Goal: Task Accomplishment & Management: Use online tool/utility

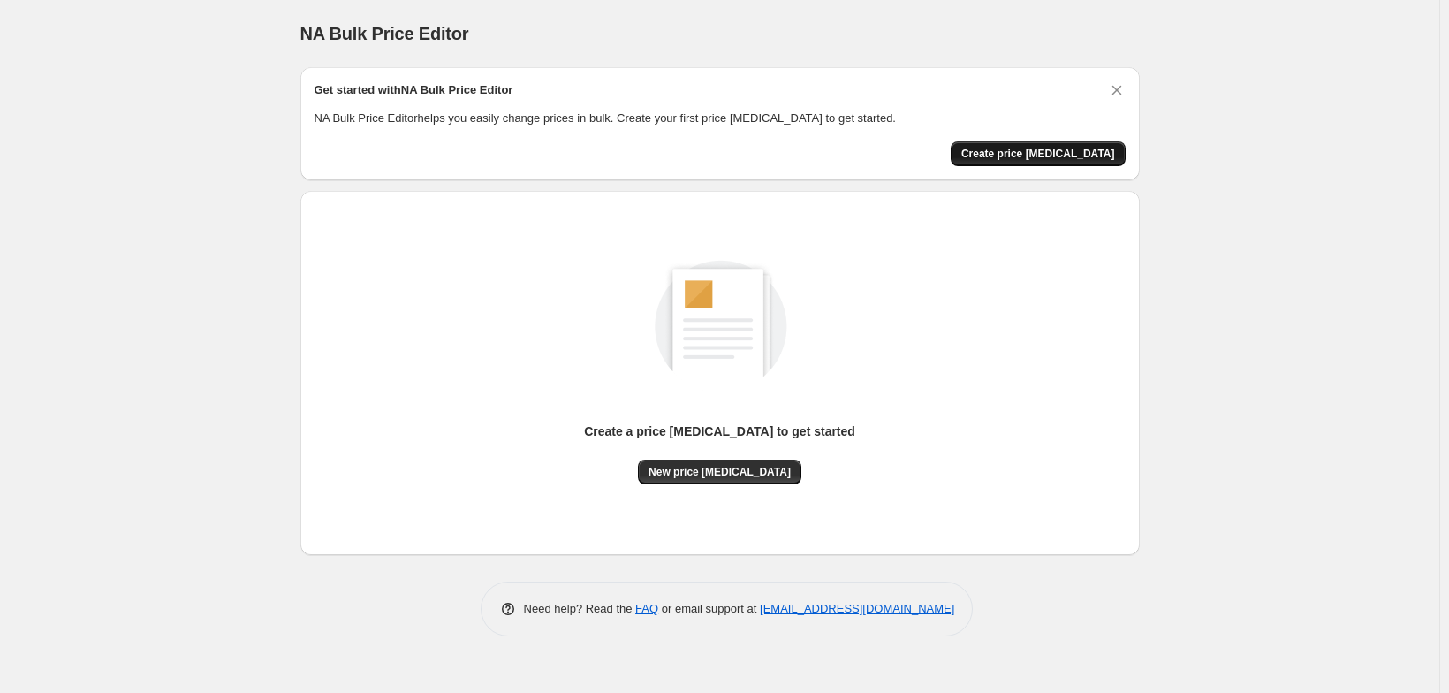
click at [1097, 161] on span "Create price [MEDICAL_DATA]" at bounding box center [1038, 154] width 154 height 14
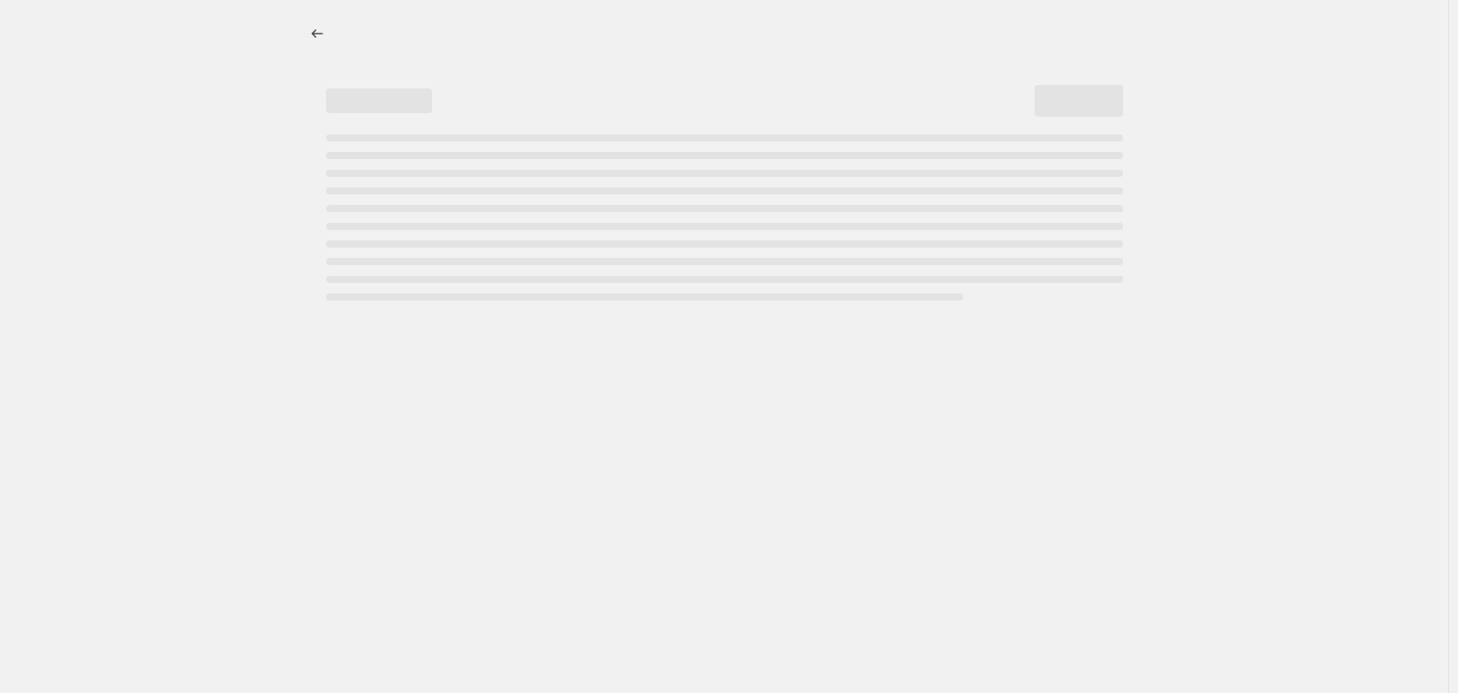
select select "percentage"
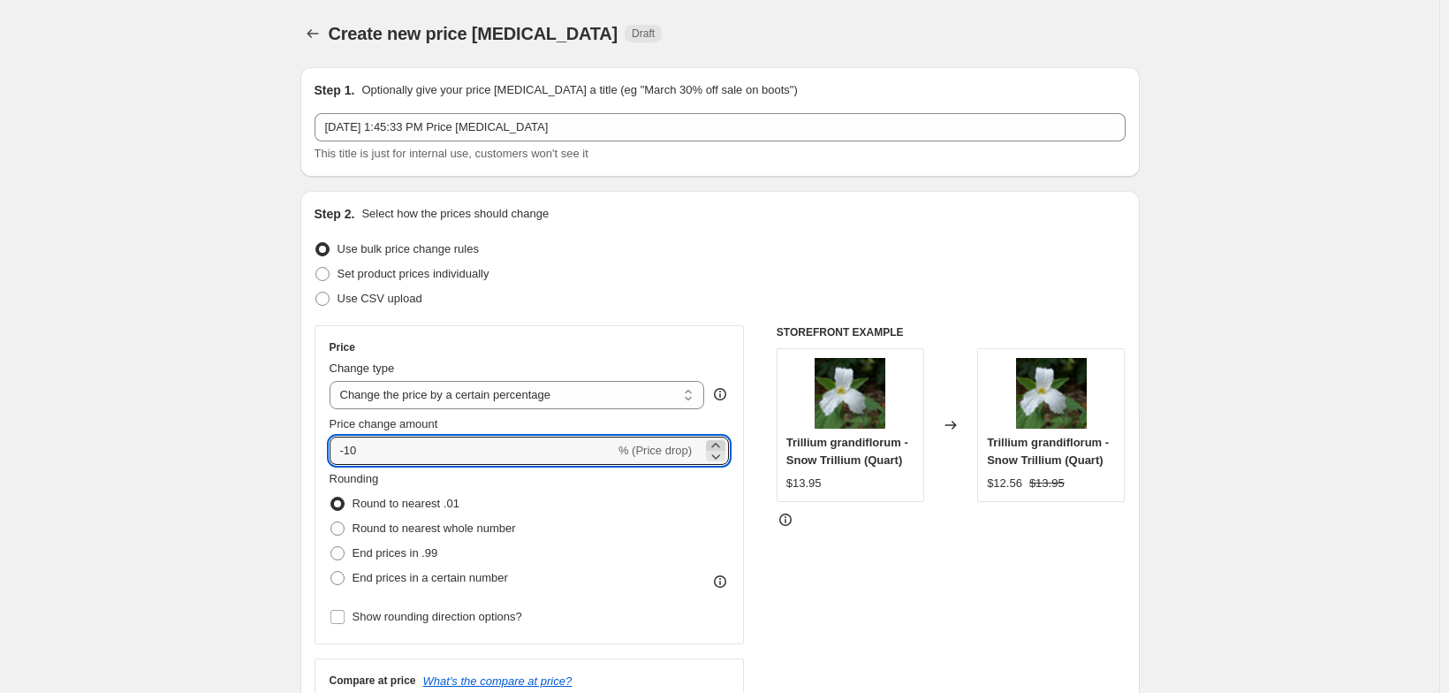
click at [719, 447] on icon at bounding box center [715, 445] width 8 height 4
click at [722, 465] on icon at bounding box center [716, 456] width 18 height 18
click at [658, 457] on span "% (Price drop)" at bounding box center [655, 450] width 73 height 13
click at [561, 465] on input "-10" at bounding box center [472, 451] width 285 height 28
click at [695, 409] on select "Change the price to a certain amount Change the price by a certain amount Chang…" at bounding box center [518, 395] width 376 height 28
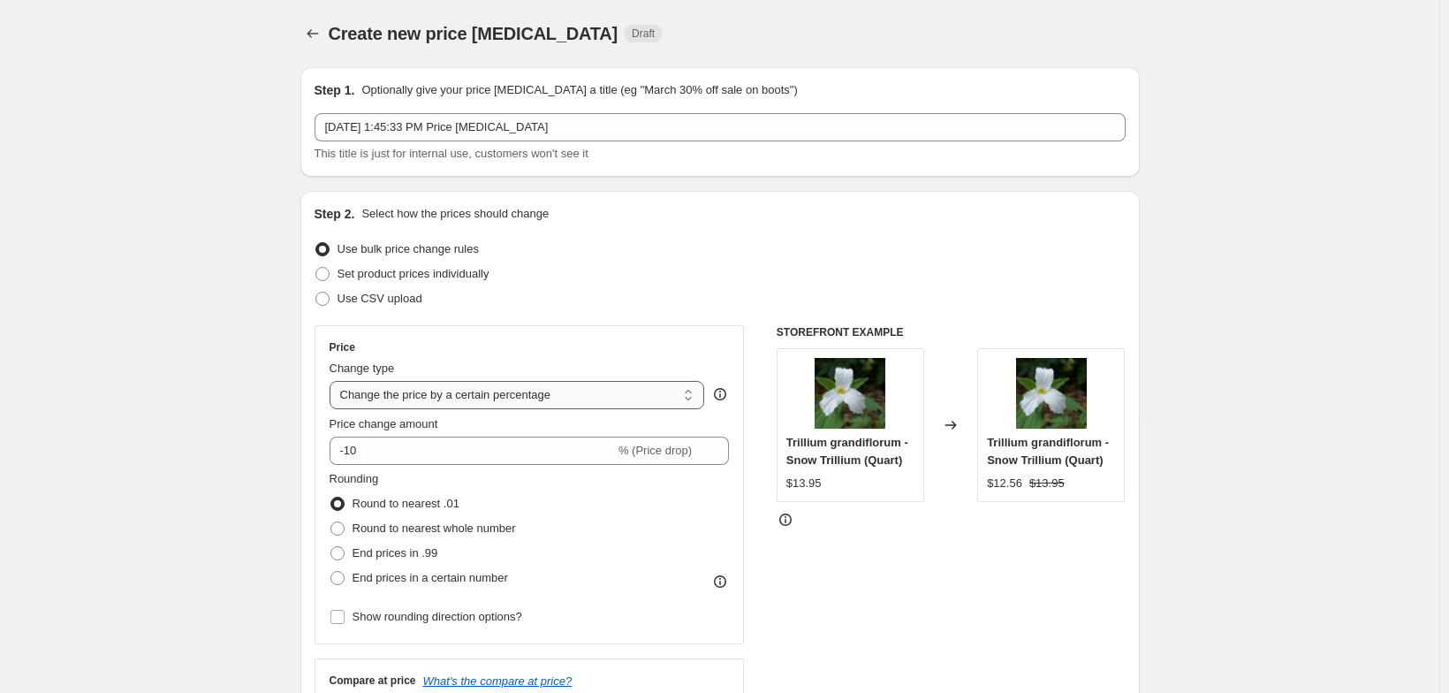
click at [330, 409] on select "Change the price to a certain amount Change the price by a certain amount Chang…" at bounding box center [518, 395] width 376 height 28
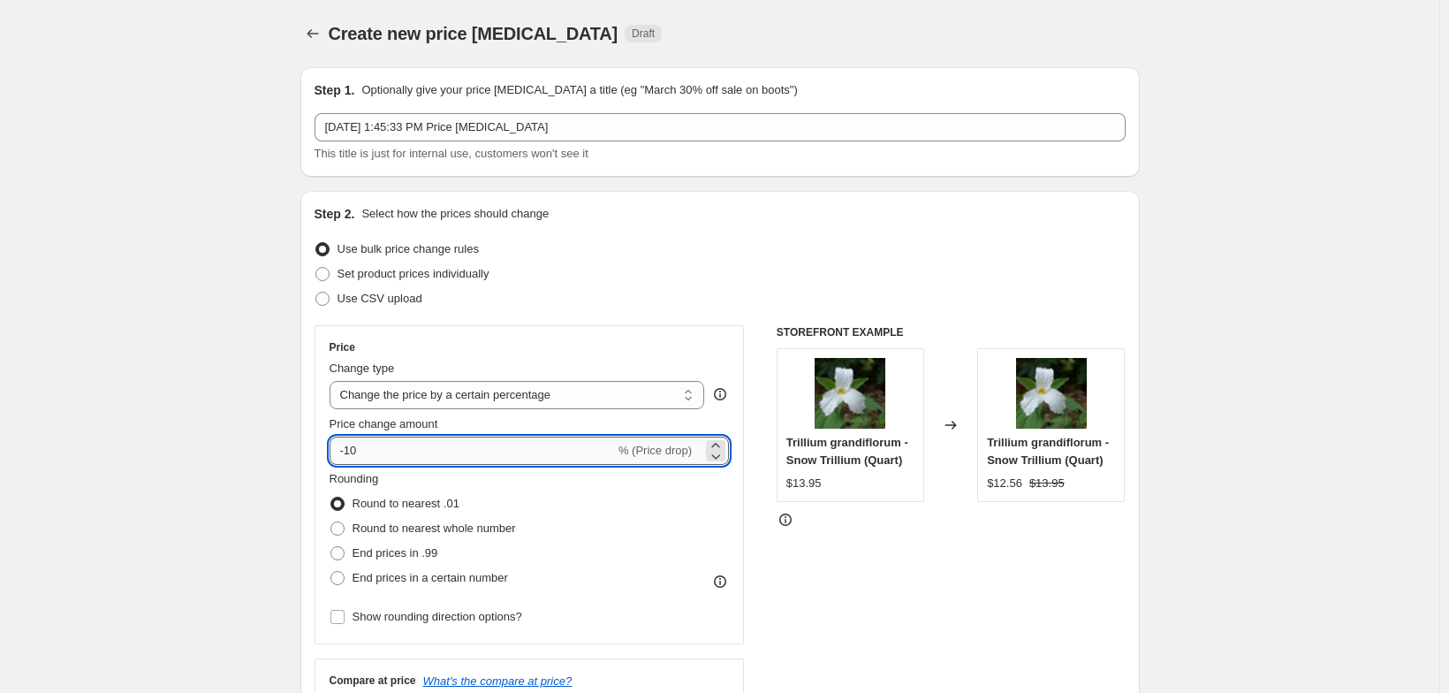
click at [362, 465] on input "-10" at bounding box center [472, 451] width 285 height 28
type input "5"
click at [580, 550] on div "Rounding Round to nearest .01 Round to nearest whole number End prices in .99 E…" at bounding box center [530, 530] width 400 height 120
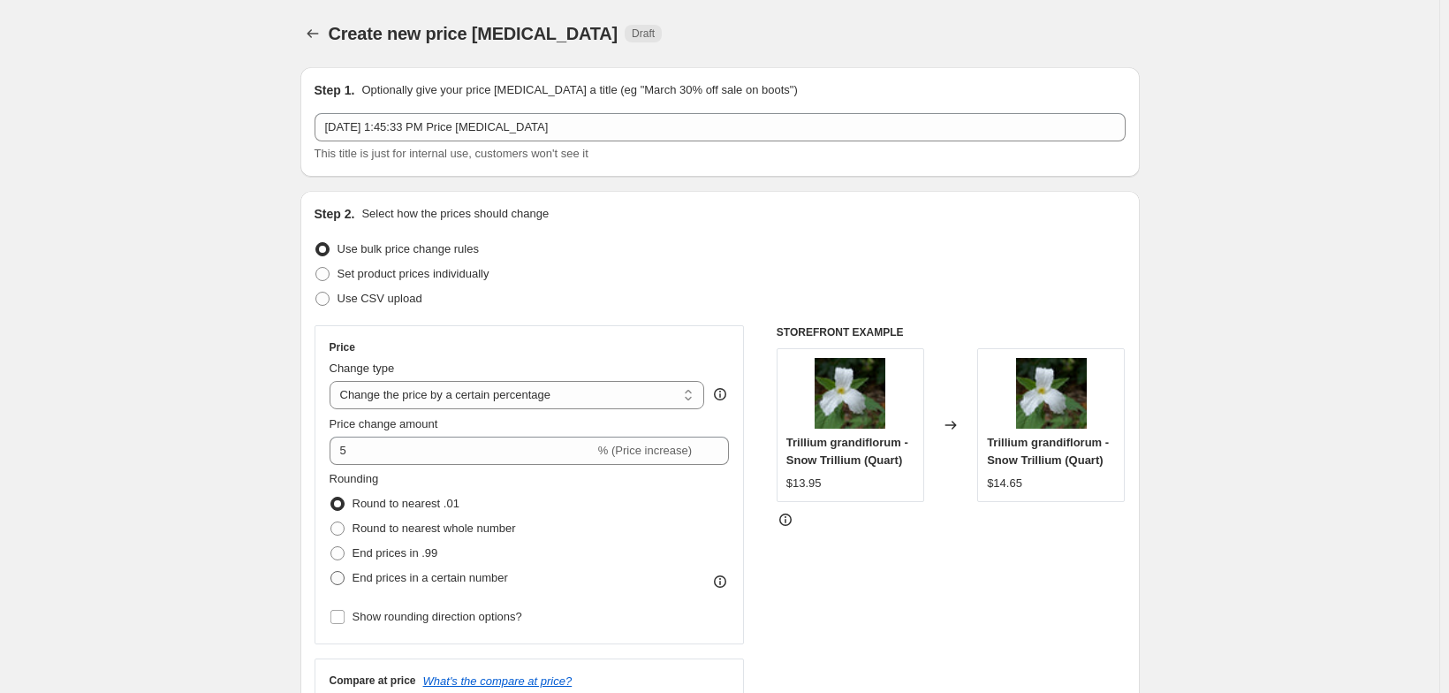
click at [331, 585] on span at bounding box center [338, 578] width 14 height 14
click at [331, 572] on input "End prices in a certain number" at bounding box center [331, 571] width 1 height 1
radio input "true"
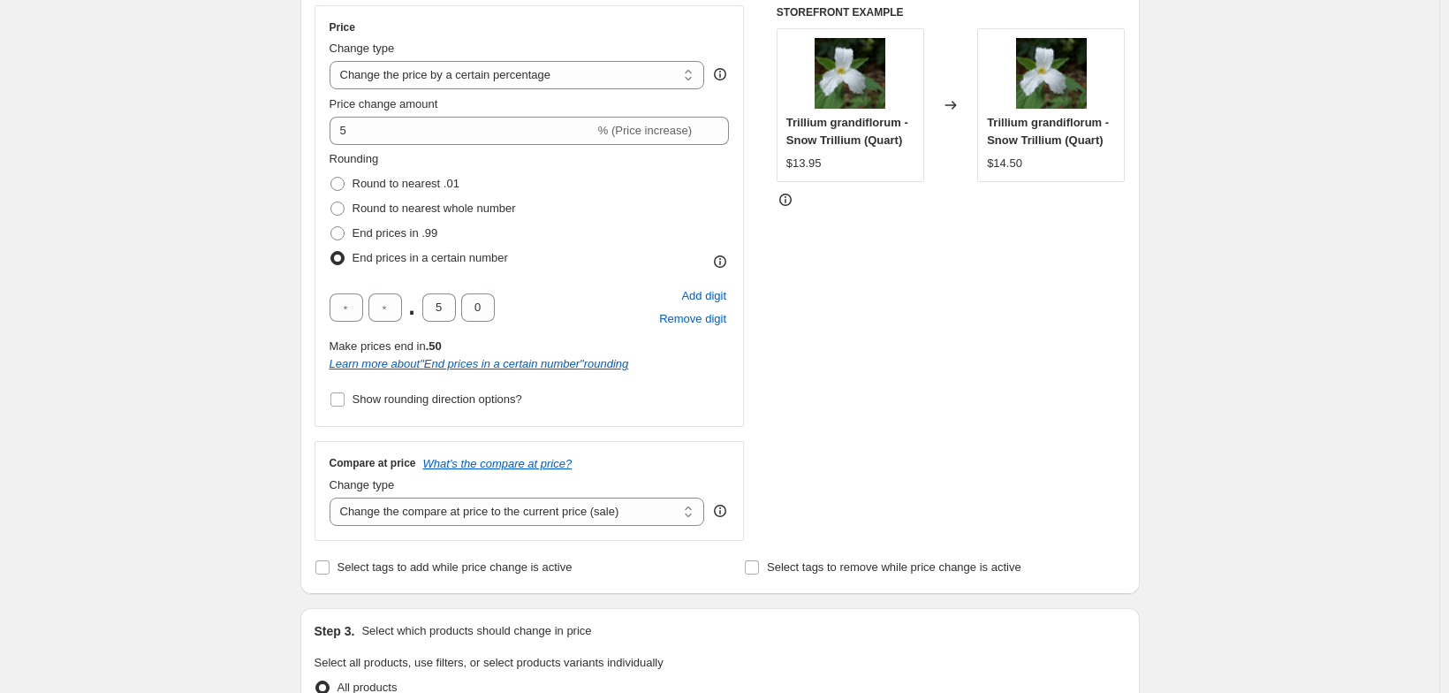
scroll to position [324, 0]
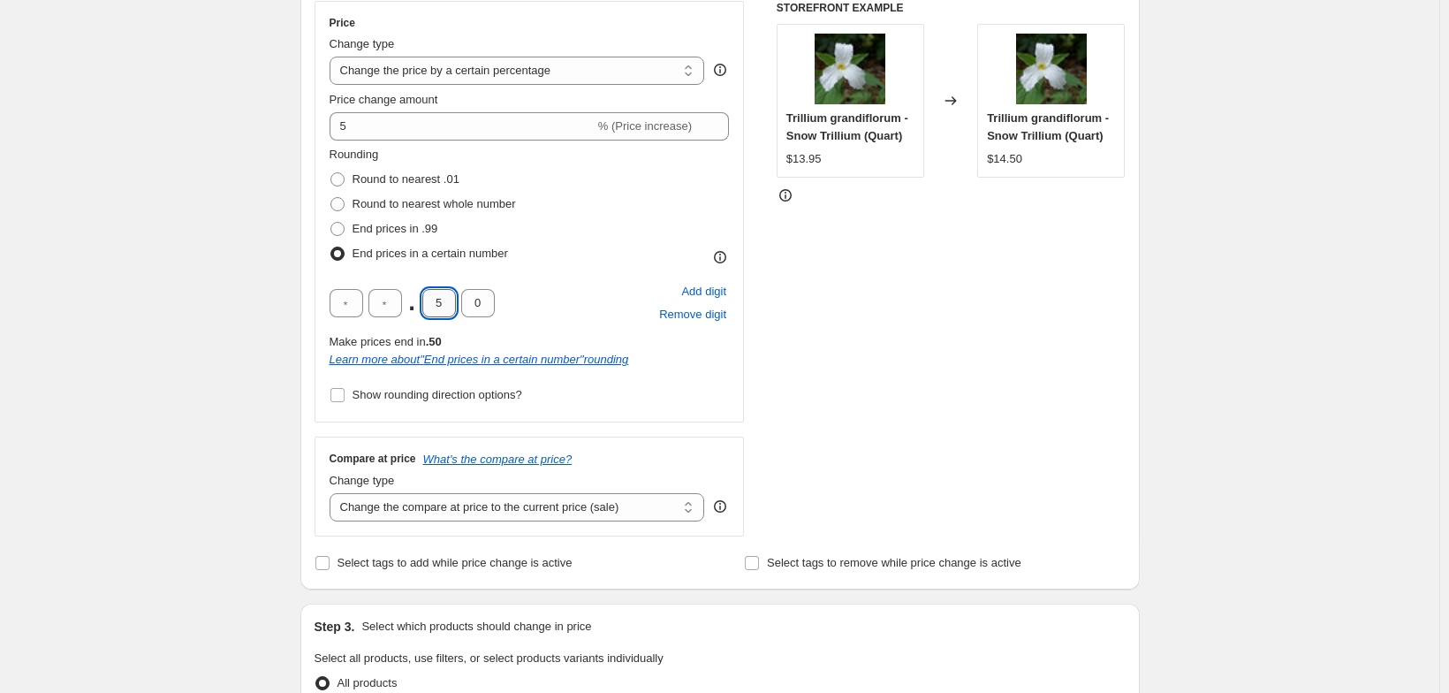
click at [422, 317] on input "5" at bounding box center [439, 303] width 34 height 28
type input "9"
type input "5"
click at [843, 429] on div "STOREFRONT EXAMPLE Trillium grandiflorum - Snow Trillium (Quart) $13.95 Changed…" at bounding box center [951, 269] width 349 height 536
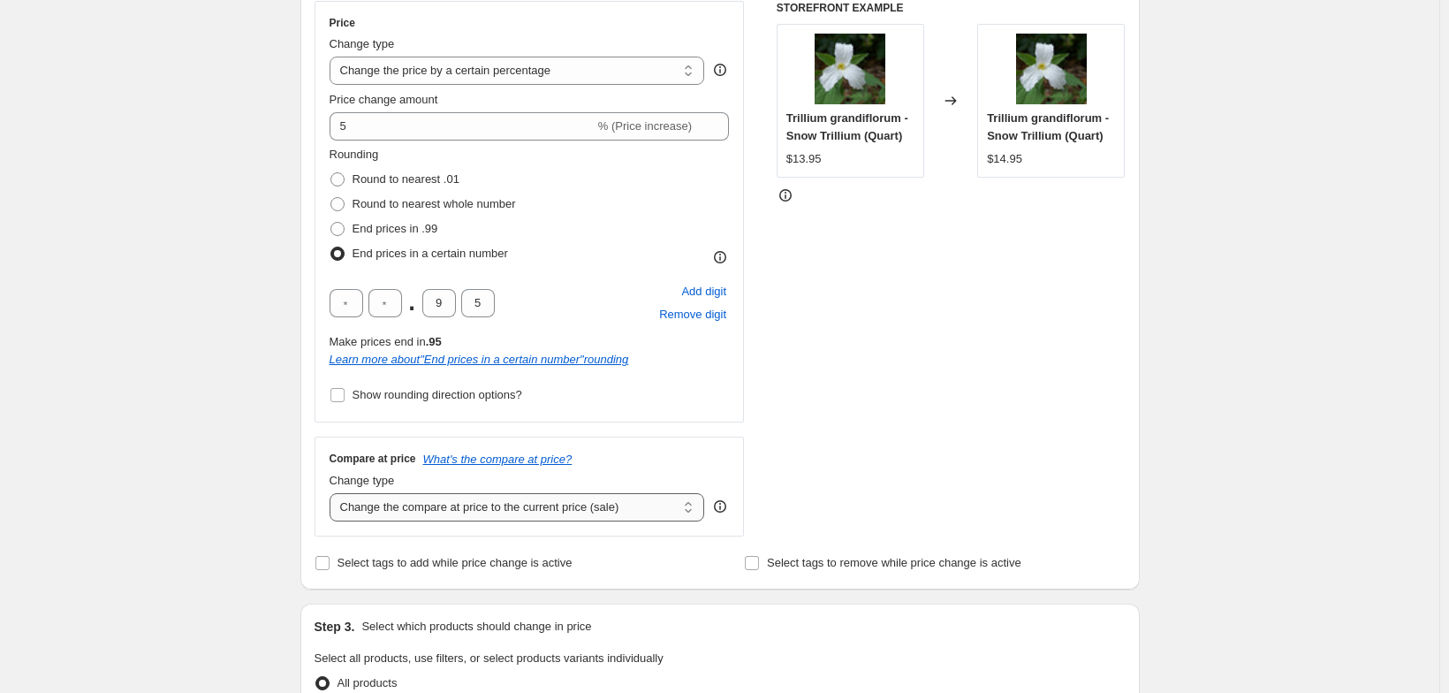
click at [686, 521] on select "Change the compare at price to the current price (sale) Change the compare at p…" at bounding box center [518, 507] width 376 height 28
select select "remove"
click at [330, 521] on select "Change the compare at price to the current price (sale) Change the compare at p…" at bounding box center [518, 507] width 376 height 28
click at [220, 501] on div "Create new price change job. This page is ready Create new price change job Dra…" at bounding box center [720, 610] width 1440 height 1869
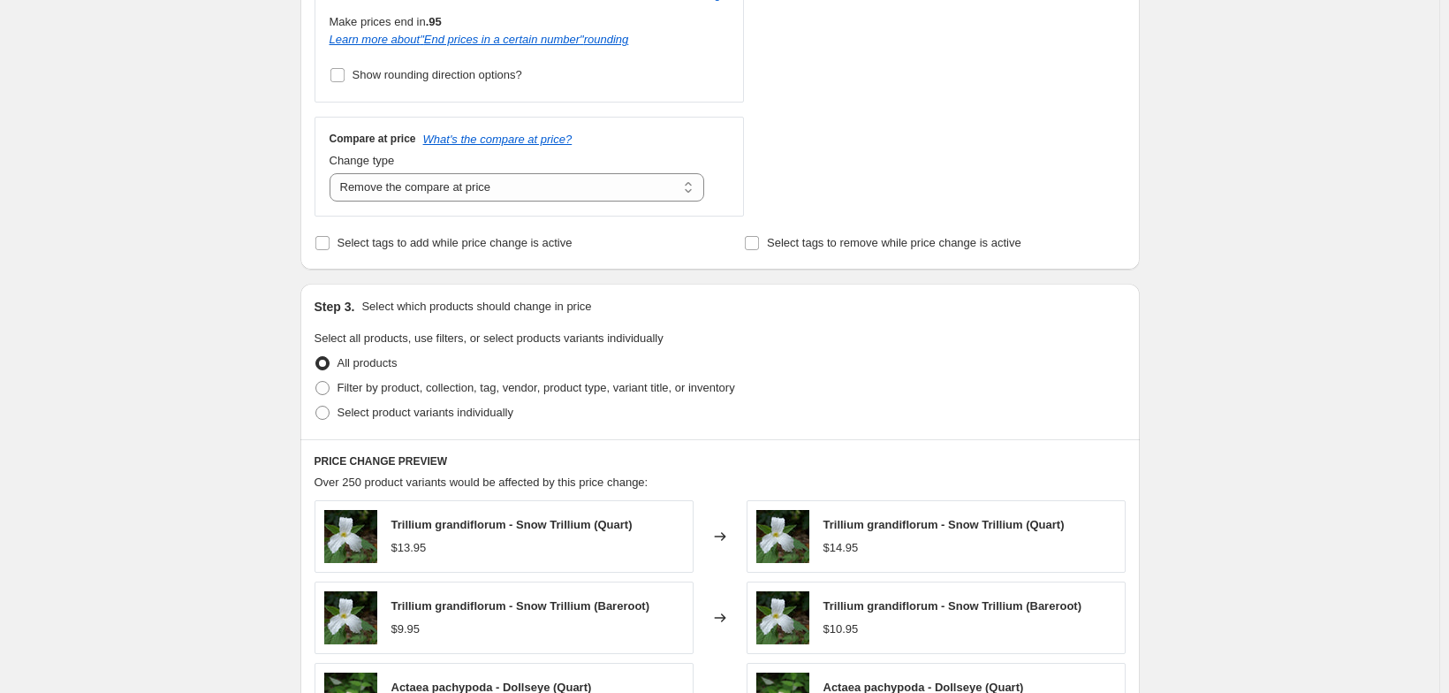
scroll to position [648, 0]
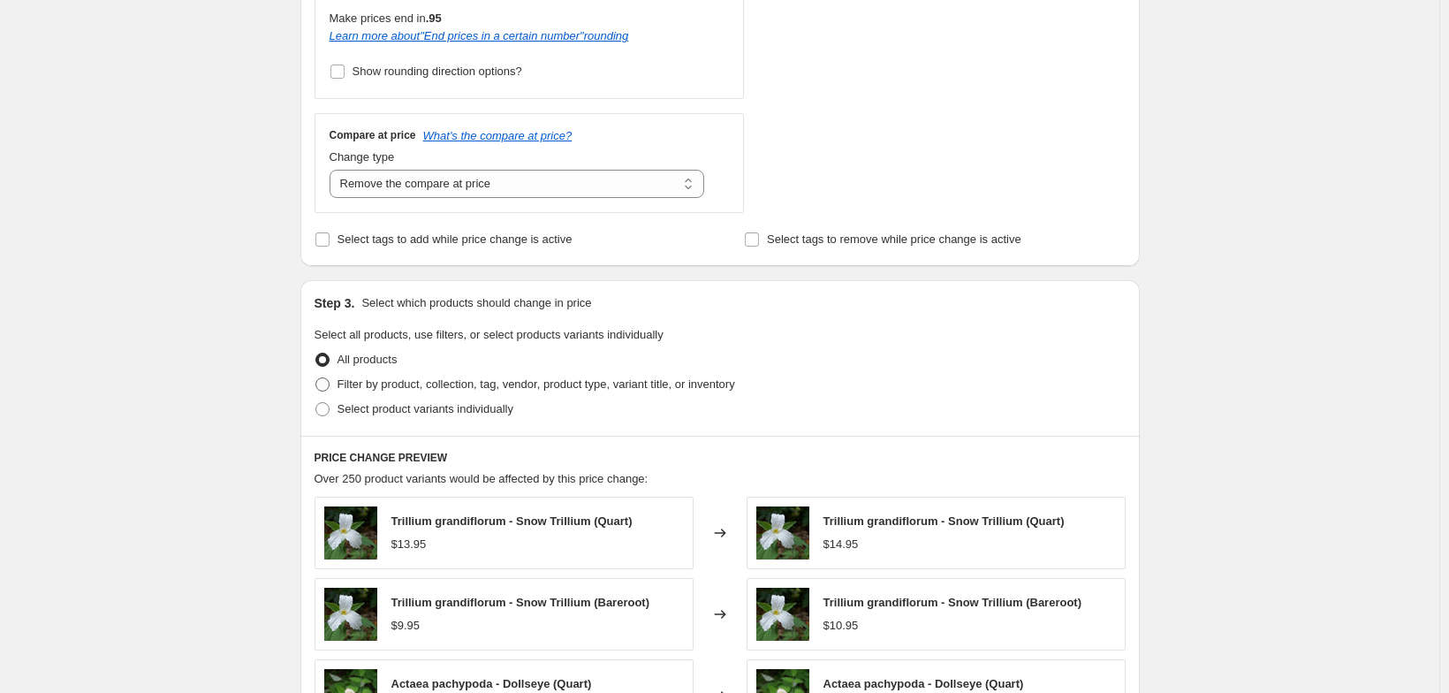
click at [315, 391] on span at bounding box center [322, 384] width 14 height 14
click at [315, 378] on input "Filter by product, collection, tag, vendor, product type, variant title, or inv…" at bounding box center [315, 377] width 1 height 1
radio input "true"
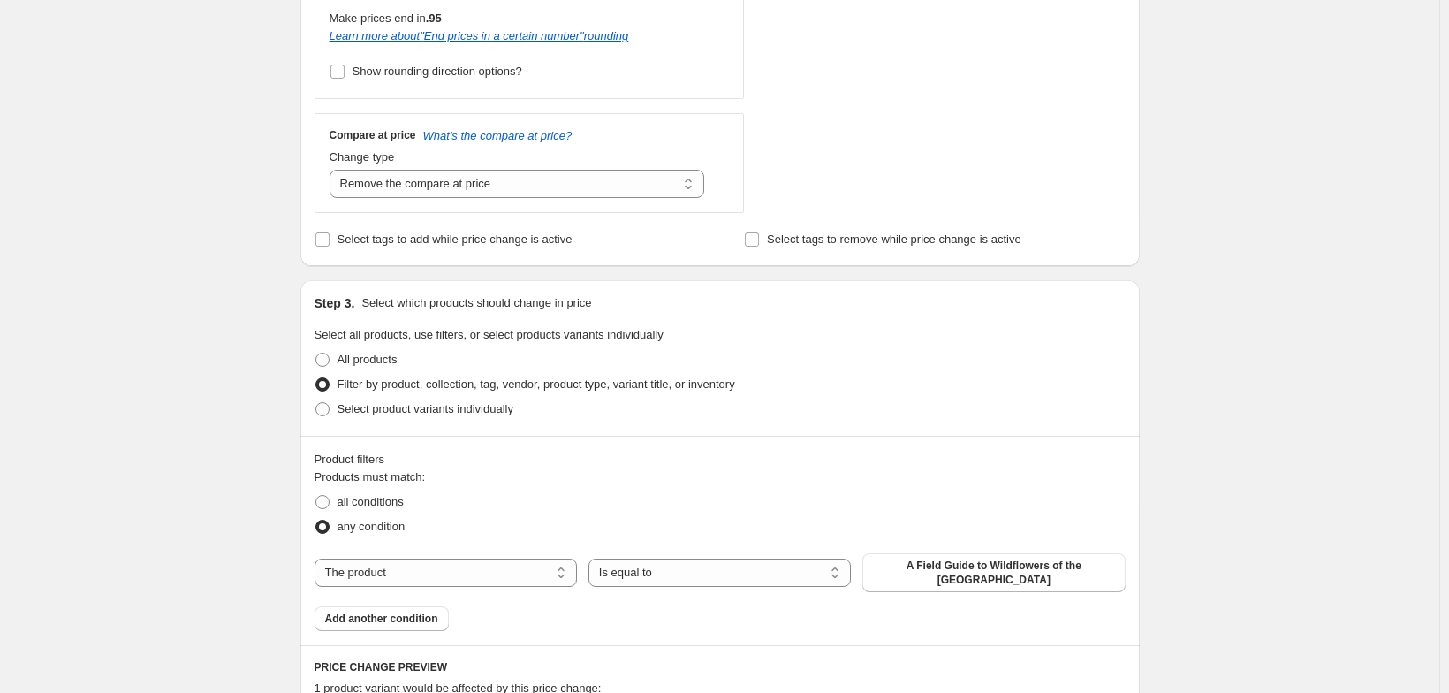
scroll to position [972, 0]
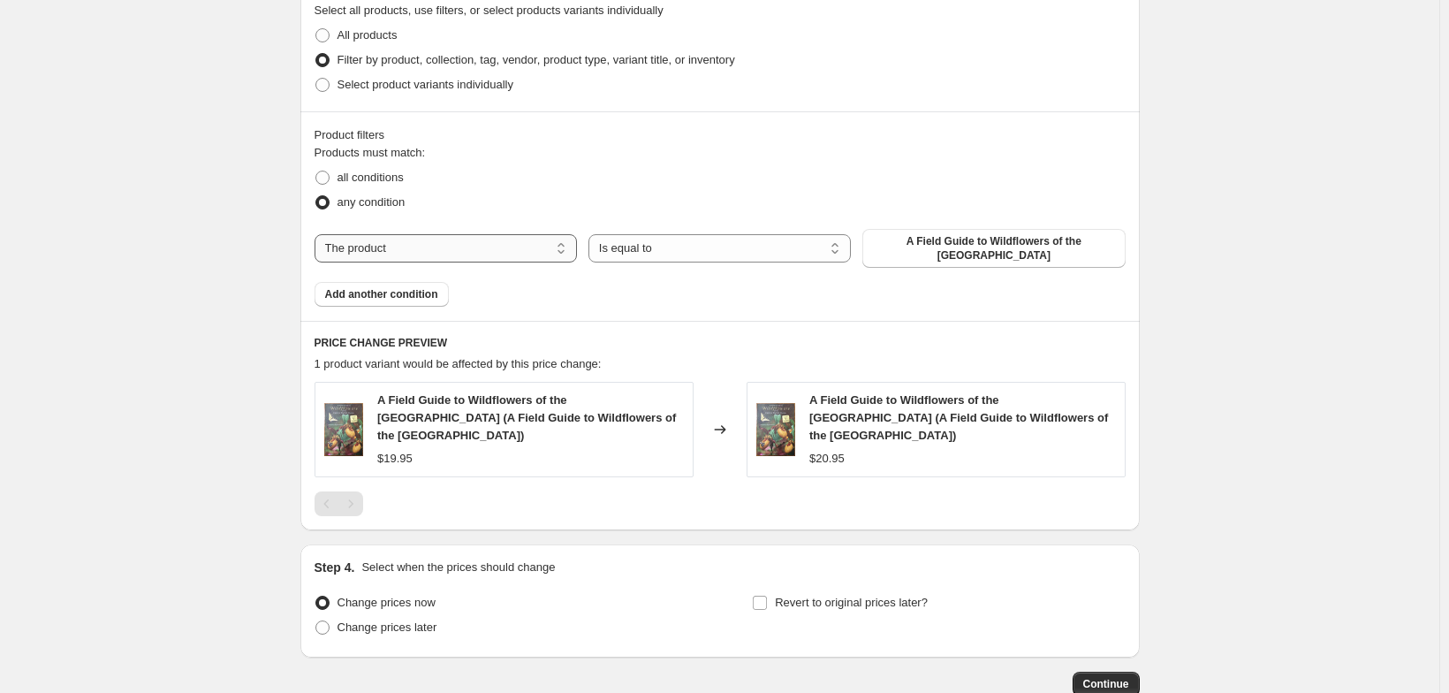
click at [545, 262] on select "The product The product's collection The product's tag The product's vendor The…" at bounding box center [446, 248] width 262 height 28
select select "collection"
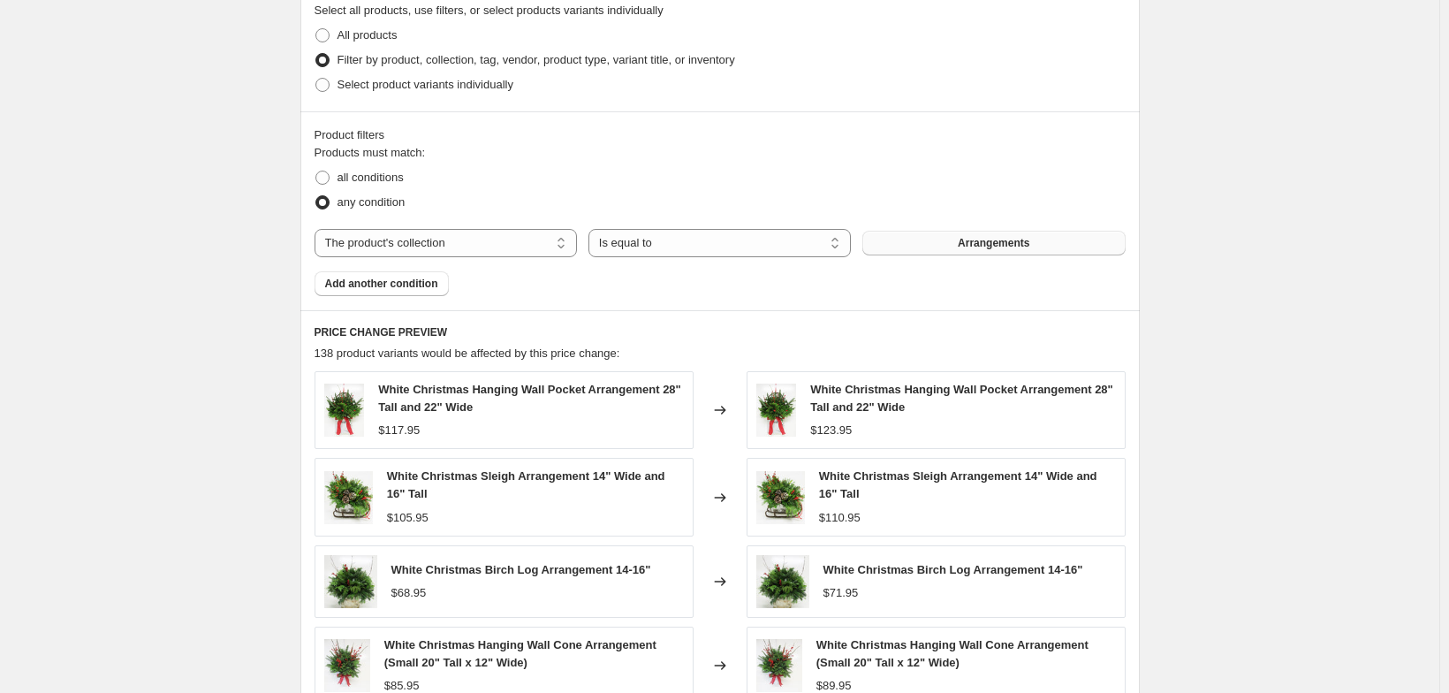
click at [923, 255] on button "Arrangements" at bounding box center [994, 243] width 262 height 25
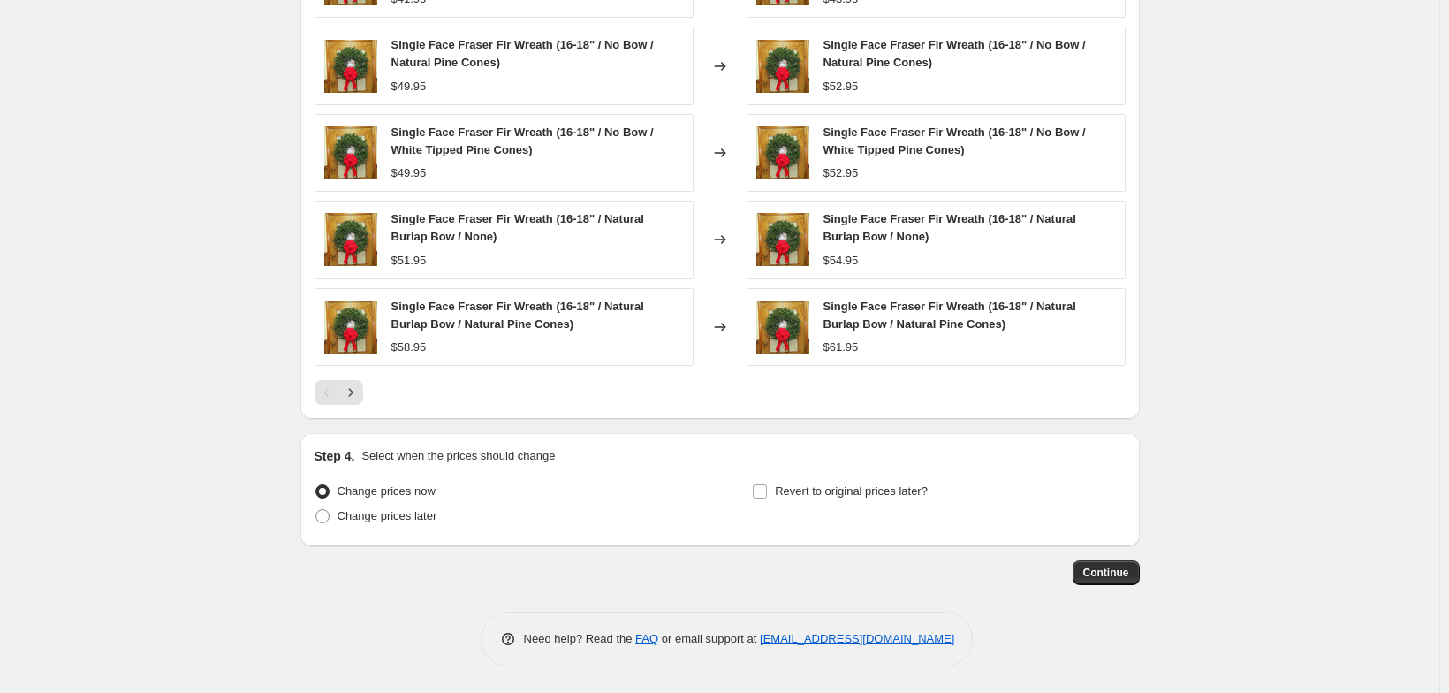
scroll to position [1577, 0]
click at [342, 384] on icon "Next" at bounding box center [351, 393] width 18 height 18
click at [342, 385] on icon "Next" at bounding box center [351, 393] width 18 height 18
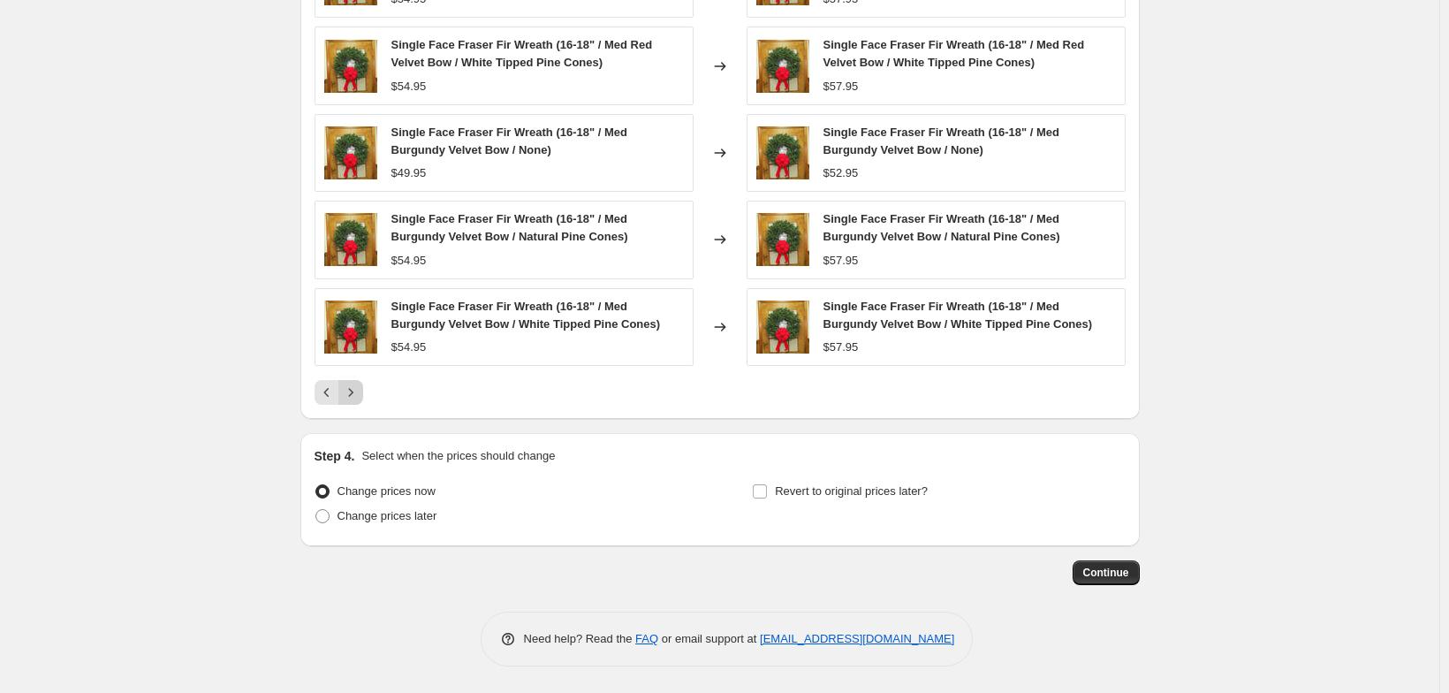
click at [342, 384] on icon "Next" at bounding box center [351, 393] width 18 height 18
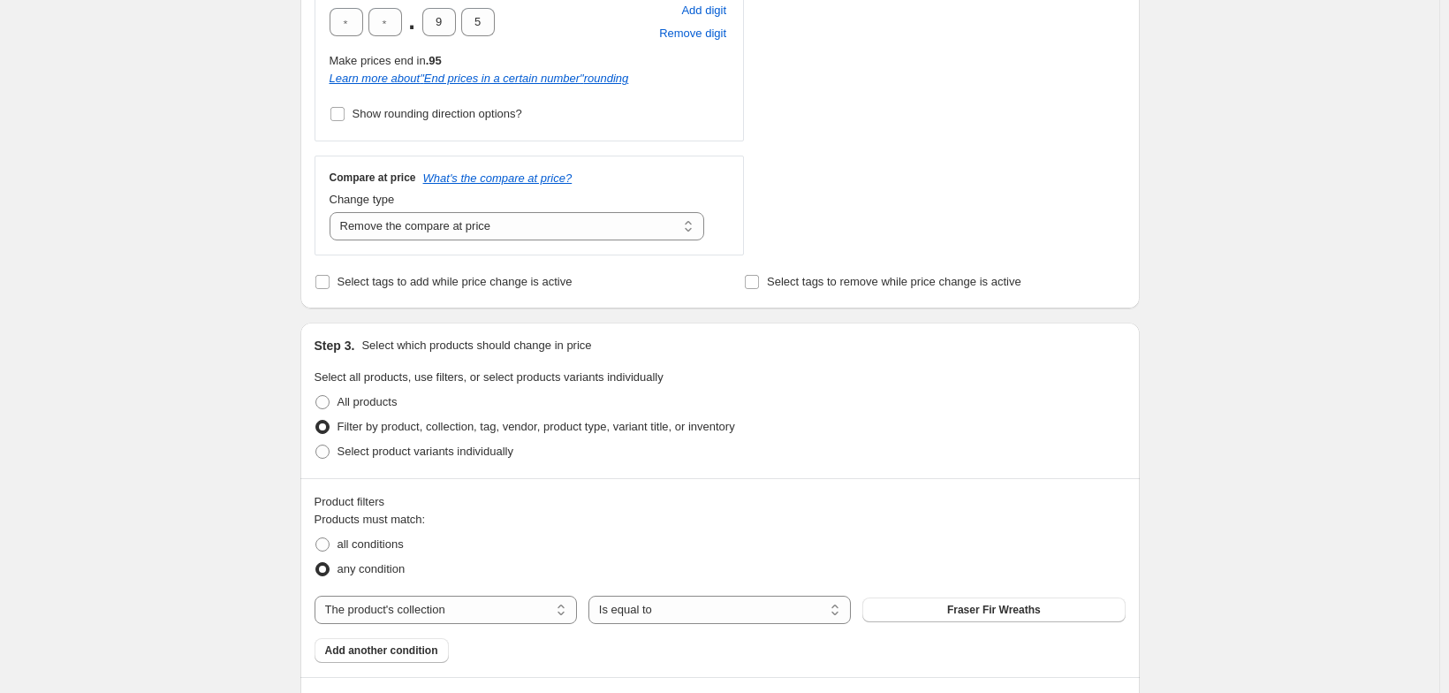
scroll to position [281, 0]
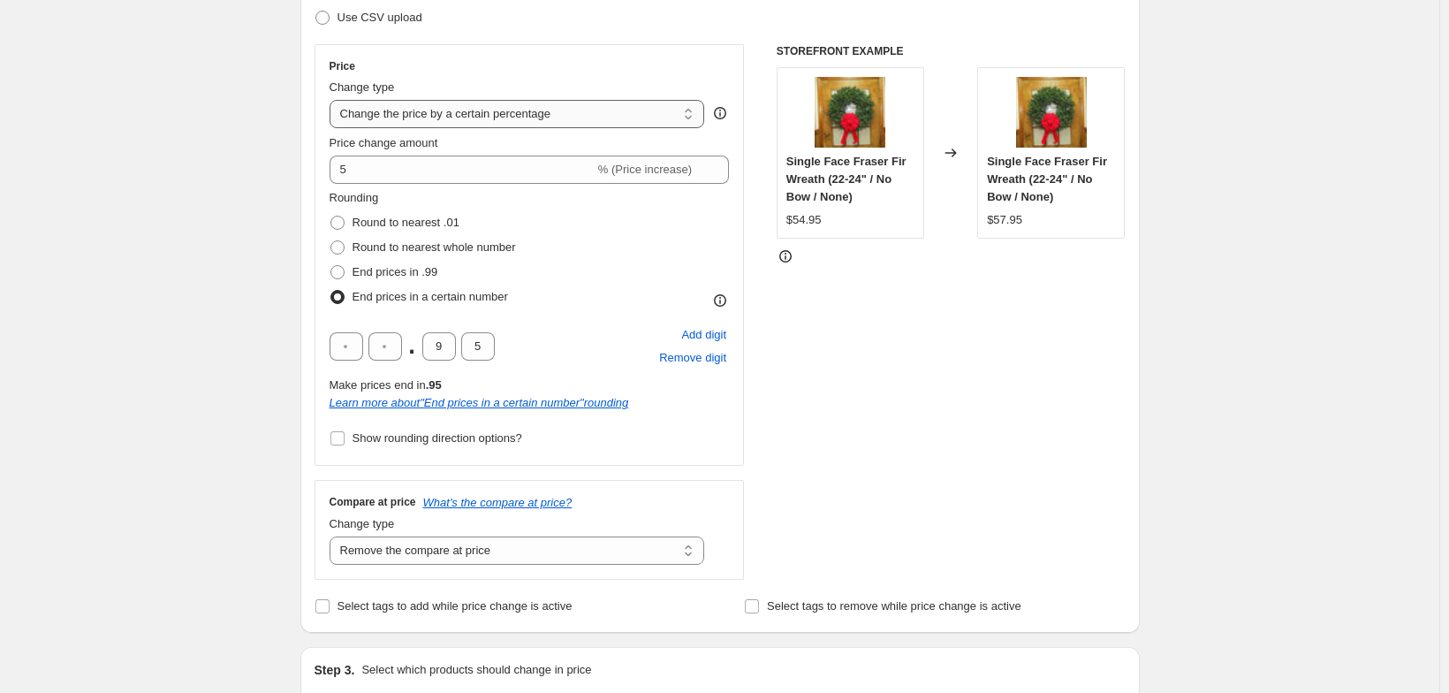
click at [425, 128] on select "Change the price to a certain amount Change the price by a certain amount Chang…" at bounding box center [518, 114] width 376 height 28
click at [792, 262] on icon at bounding box center [785, 256] width 12 height 12
click at [794, 265] on icon at bounding box center [786, 256] width 18 height 18
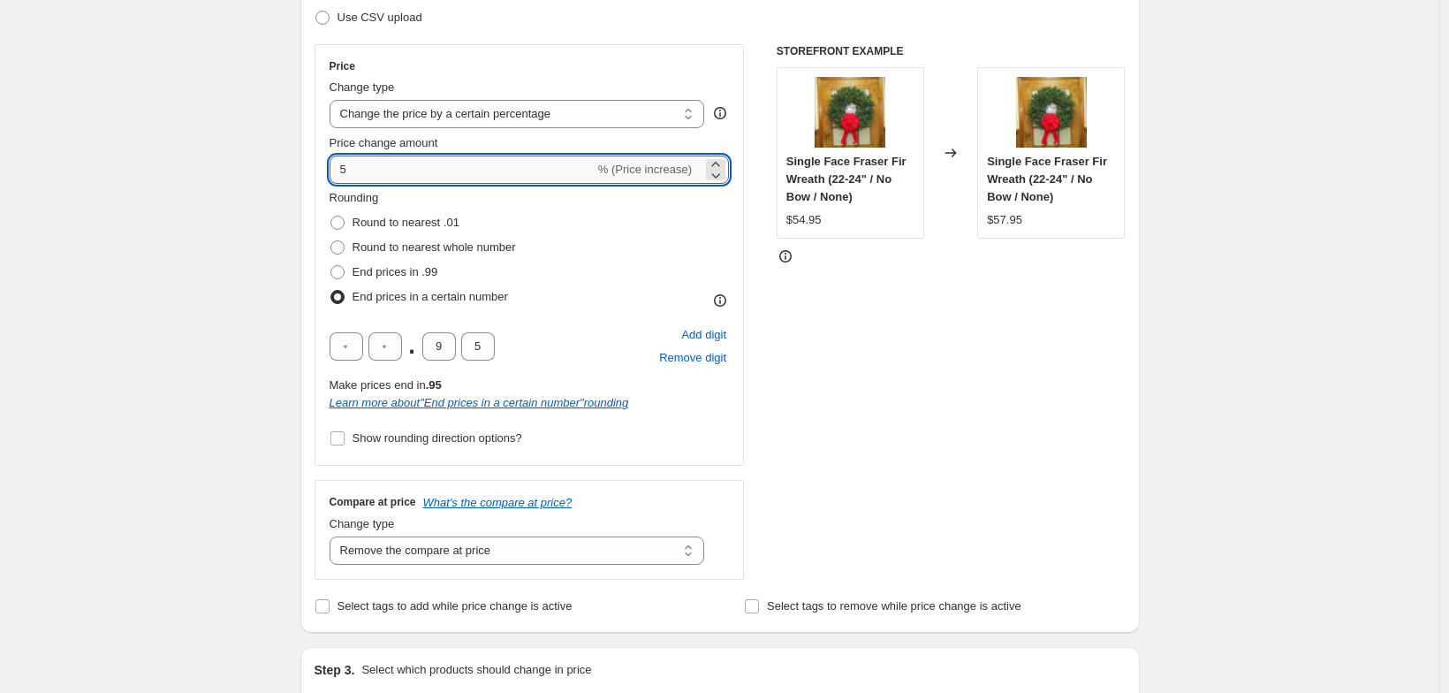
click at [330, 184] on input "5" at bounding box center [462, 170] width 265 height 28
type input "6"
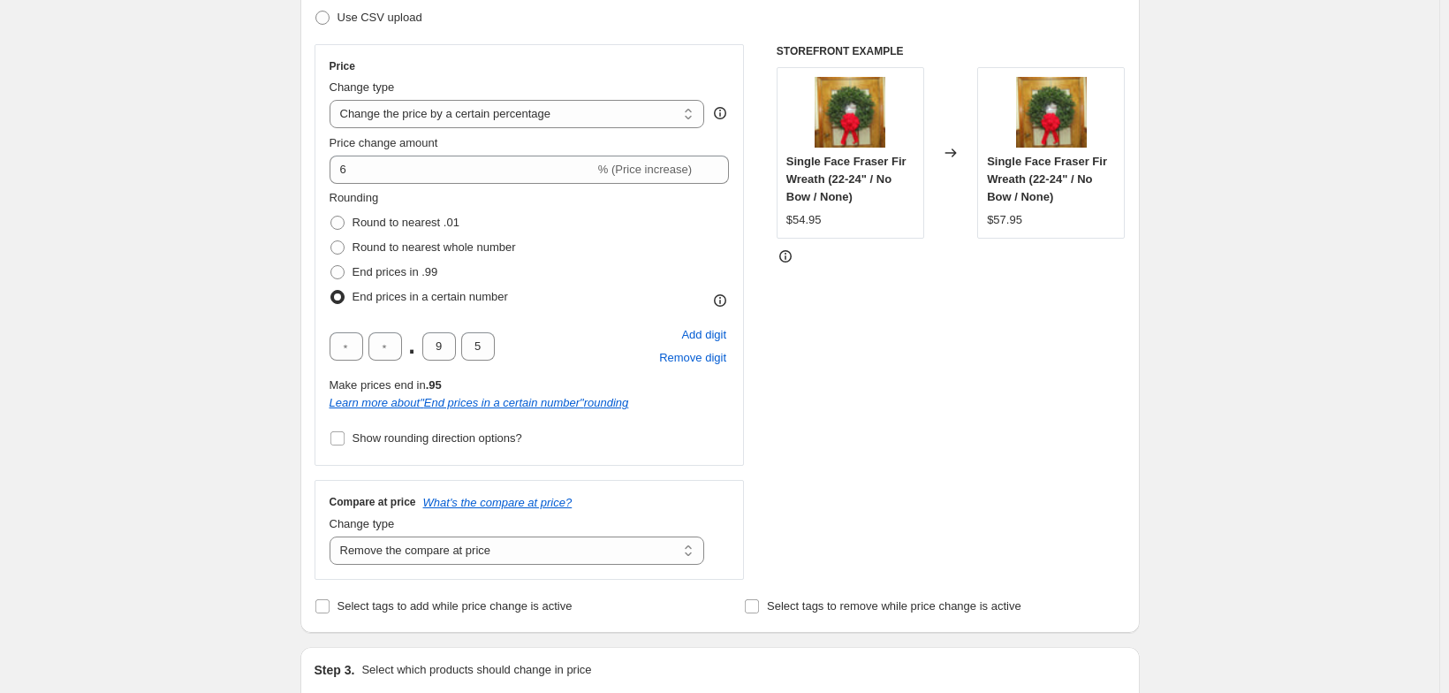
click at [878, 441] on div "STOREFRONT EXAMPLE Single Face Fraser Fir Wreath (22-24" / No Bow / None) $54.9…" at bounding box center [951, 312] width 349 height 536
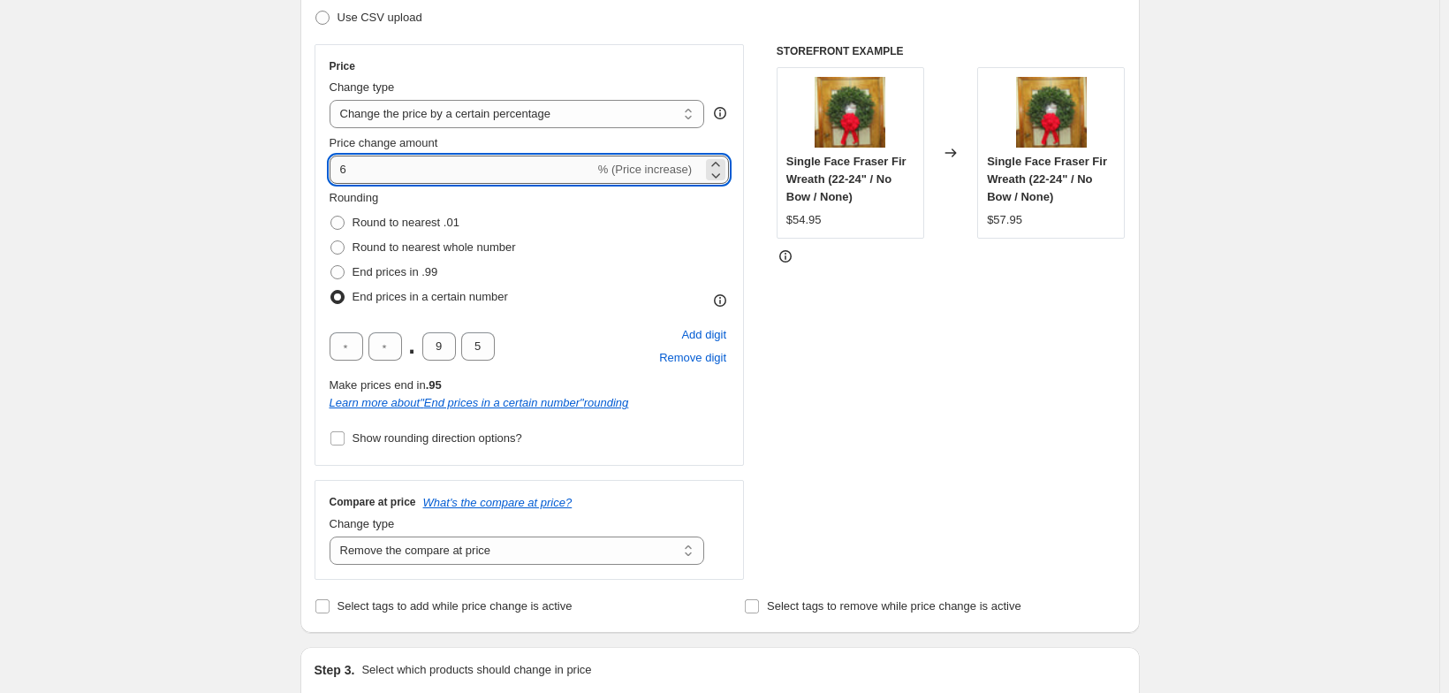
click at [330, 184] on input "6" at bounding box center [462, 170] width 265 height 28
type input "7"
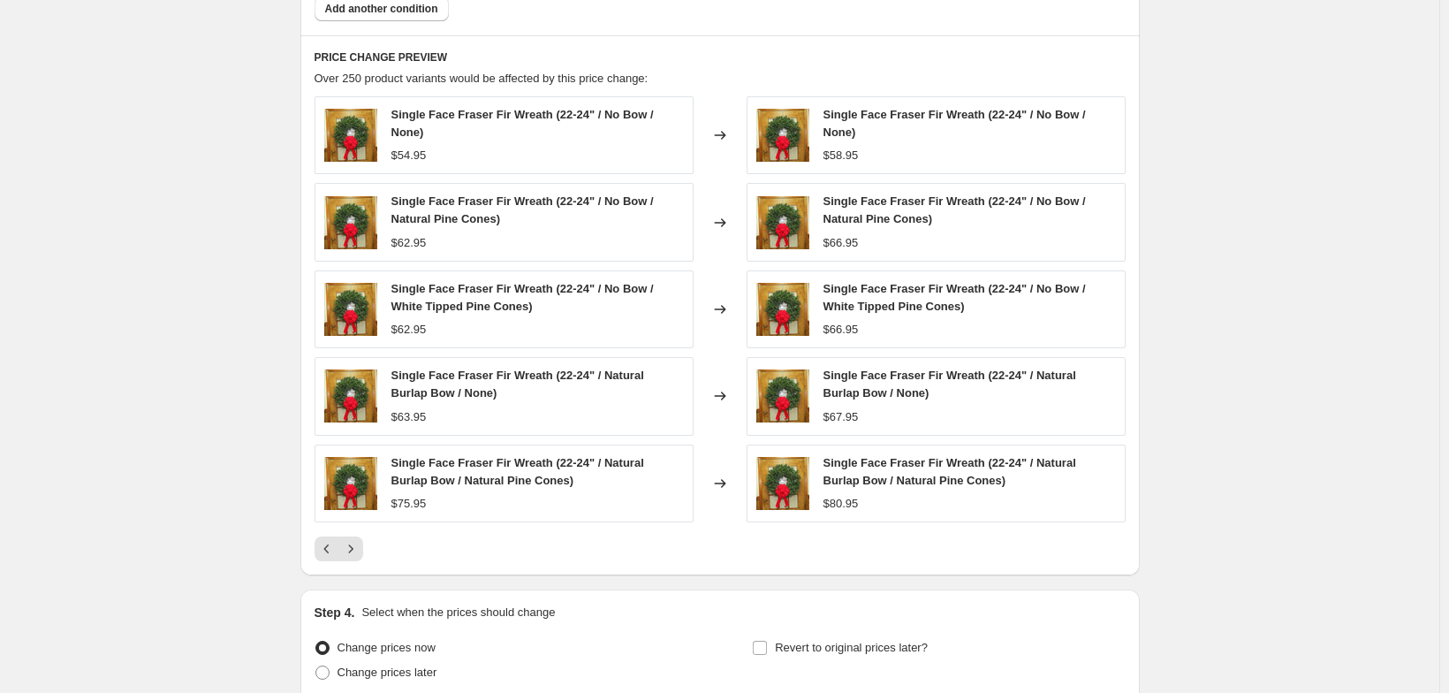
scroll to position [1253, 0]
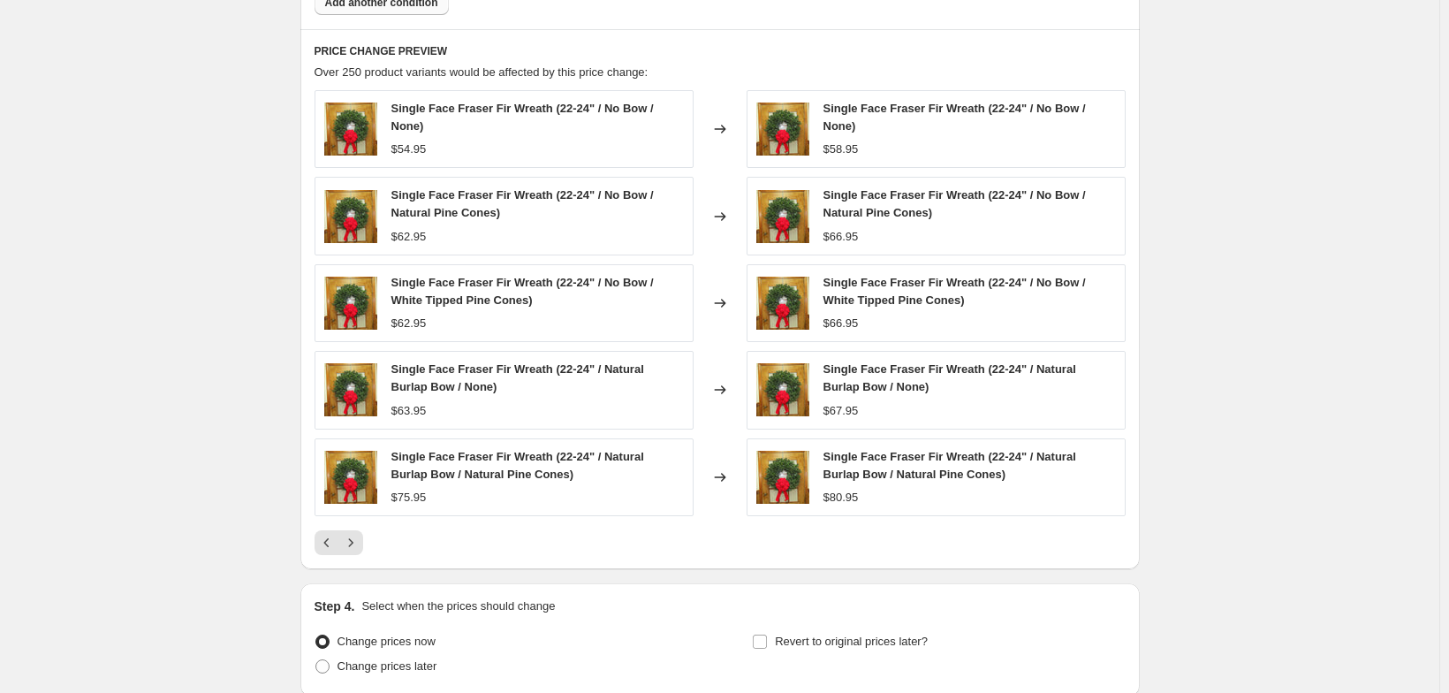
click at [329, 10] on span "Add another condition" at bounding box center [381, 3] width 113 height 14
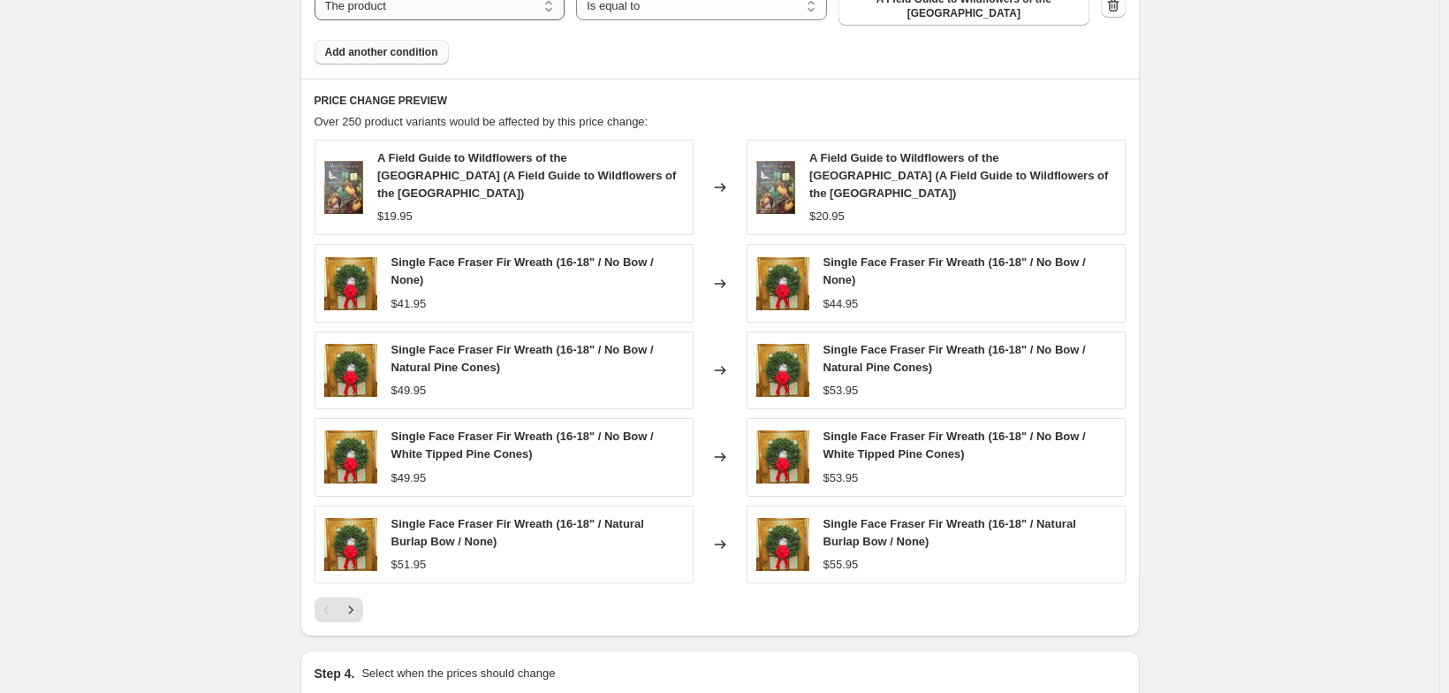
click at [528, 20] on select "The product The product's collection The product's tag The product's vendor The…" at bounding box center [440, 6] width 251 height 28
select select "collection"
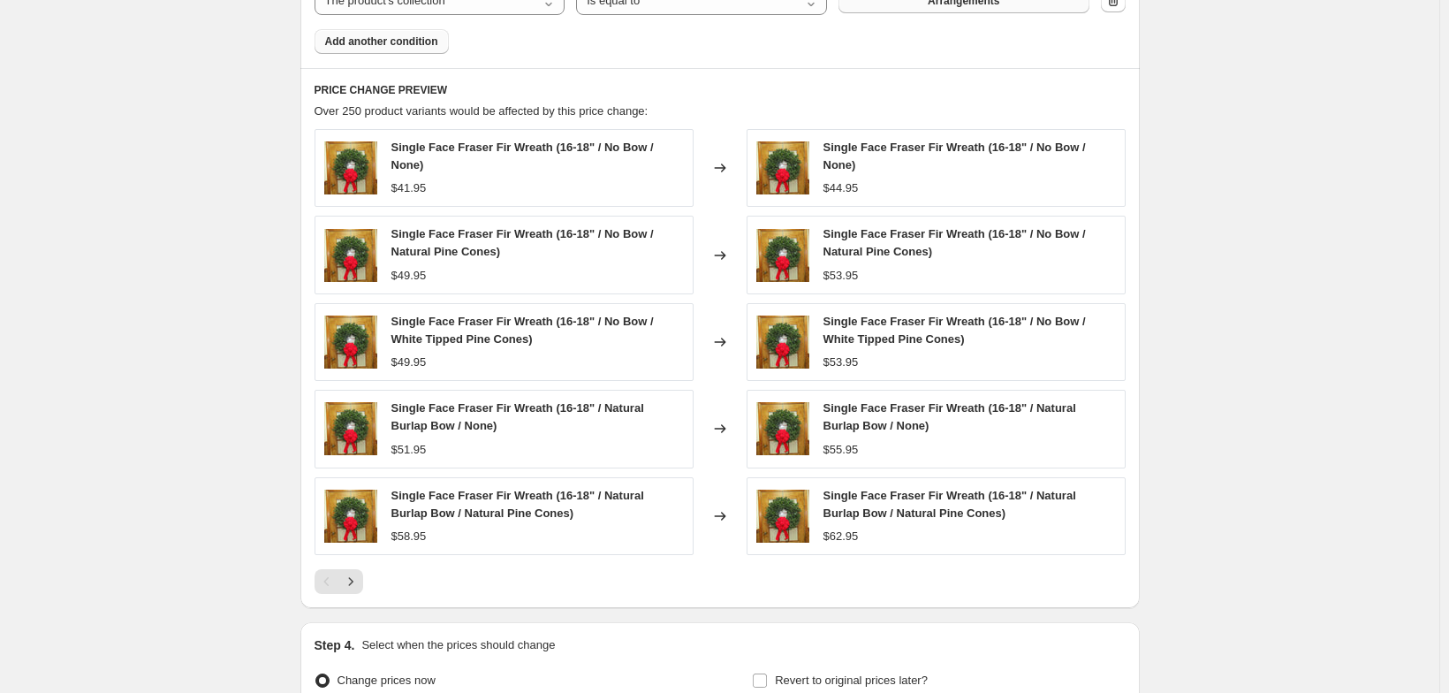
click at [995, 8] on span "Arrangements" at bounding box center [964, 1] width 72 height 14
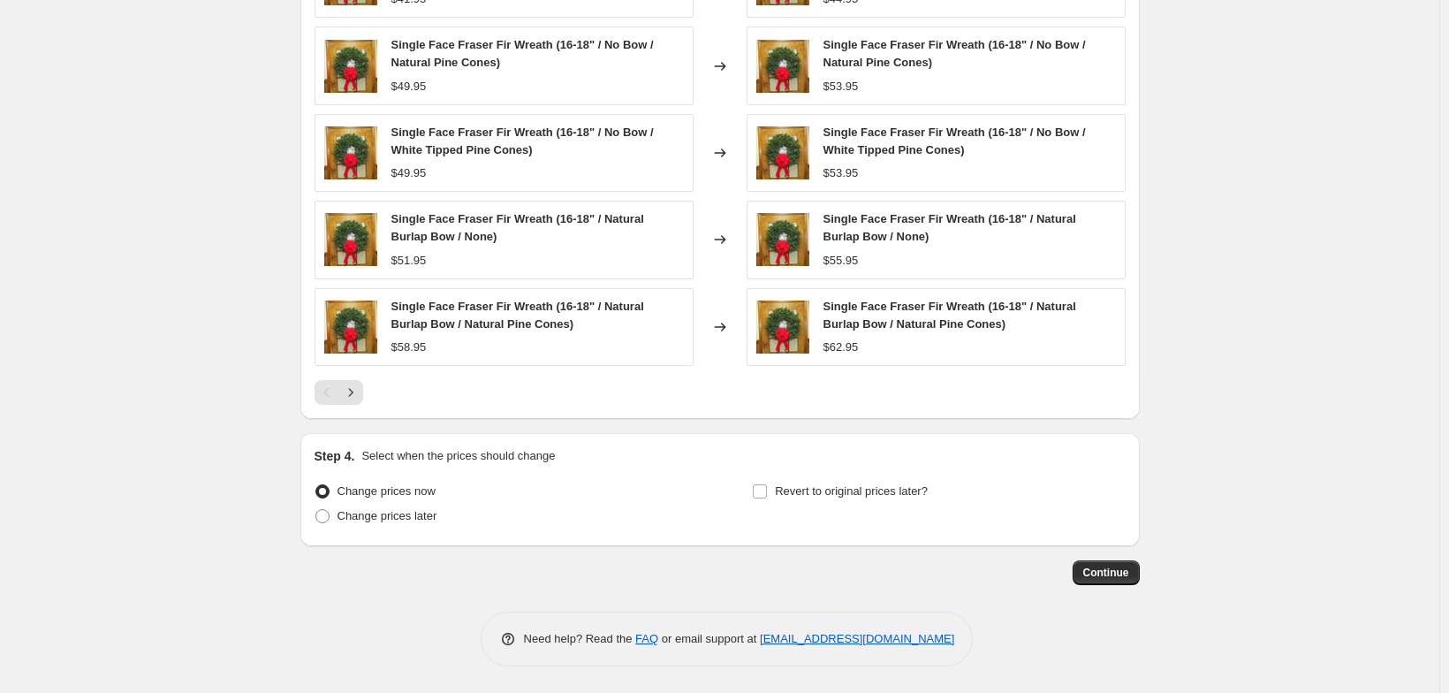
scroll to position [1620, 0]
click at [342, 384] on icon "Next" at bounding box center [351, 393] width 18 height 18
click at [342, 388] on icon "Next" at bounding box center [351, 393] width 18 height 18
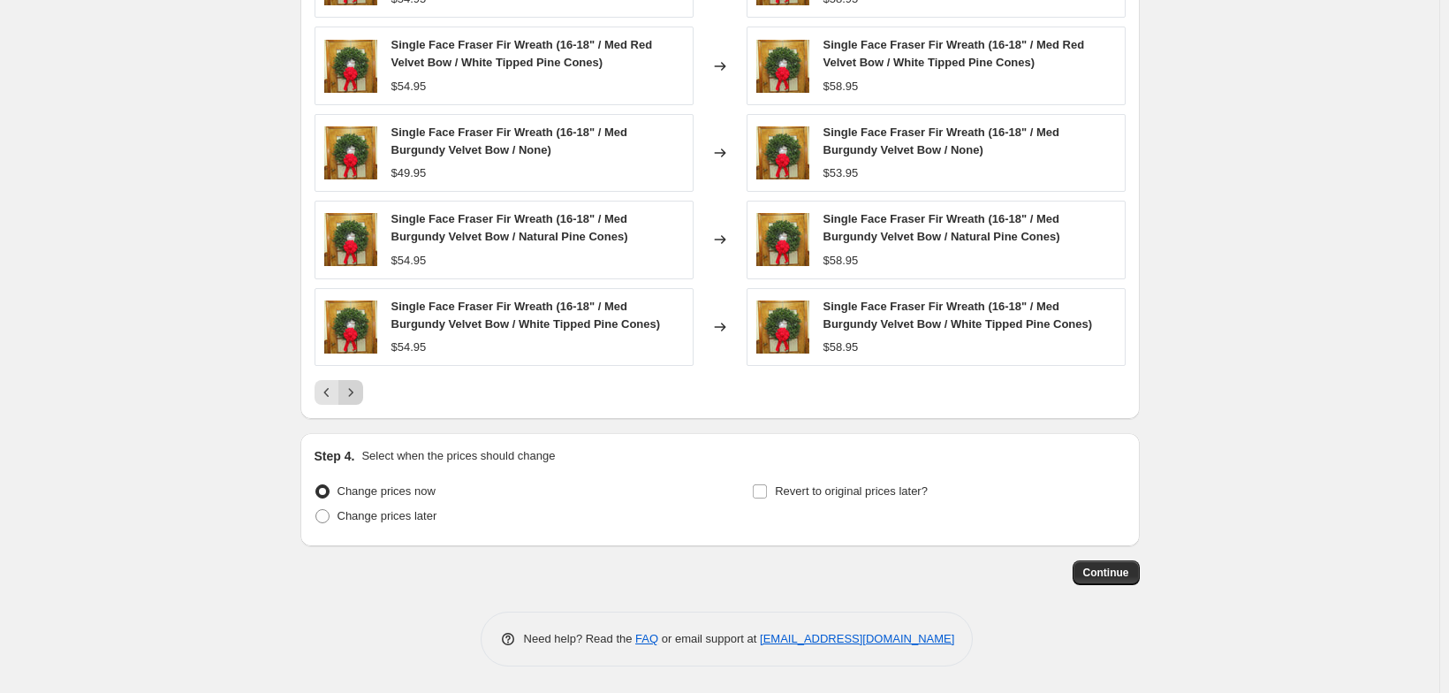
click at [348, 388] on icon "Next" at bounding box center [350, 392] width 4 height 8
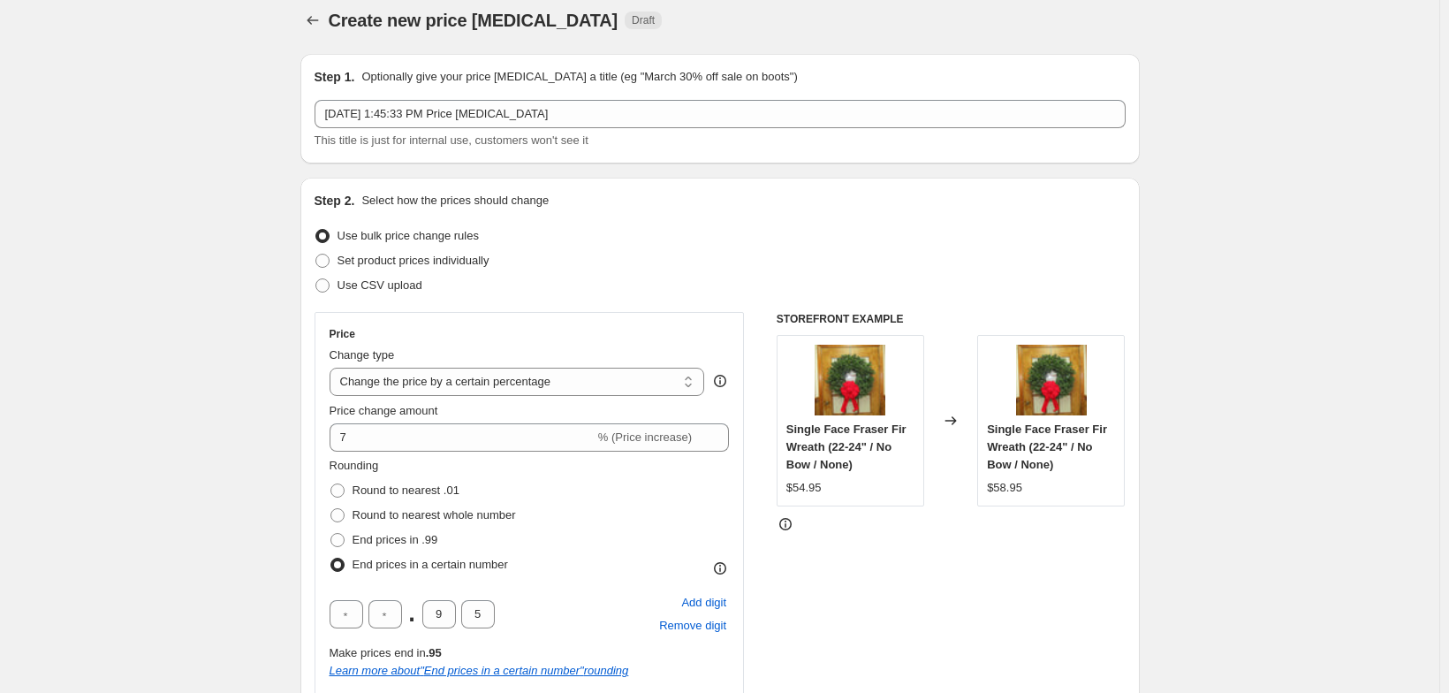
scroll to position [0, 0]
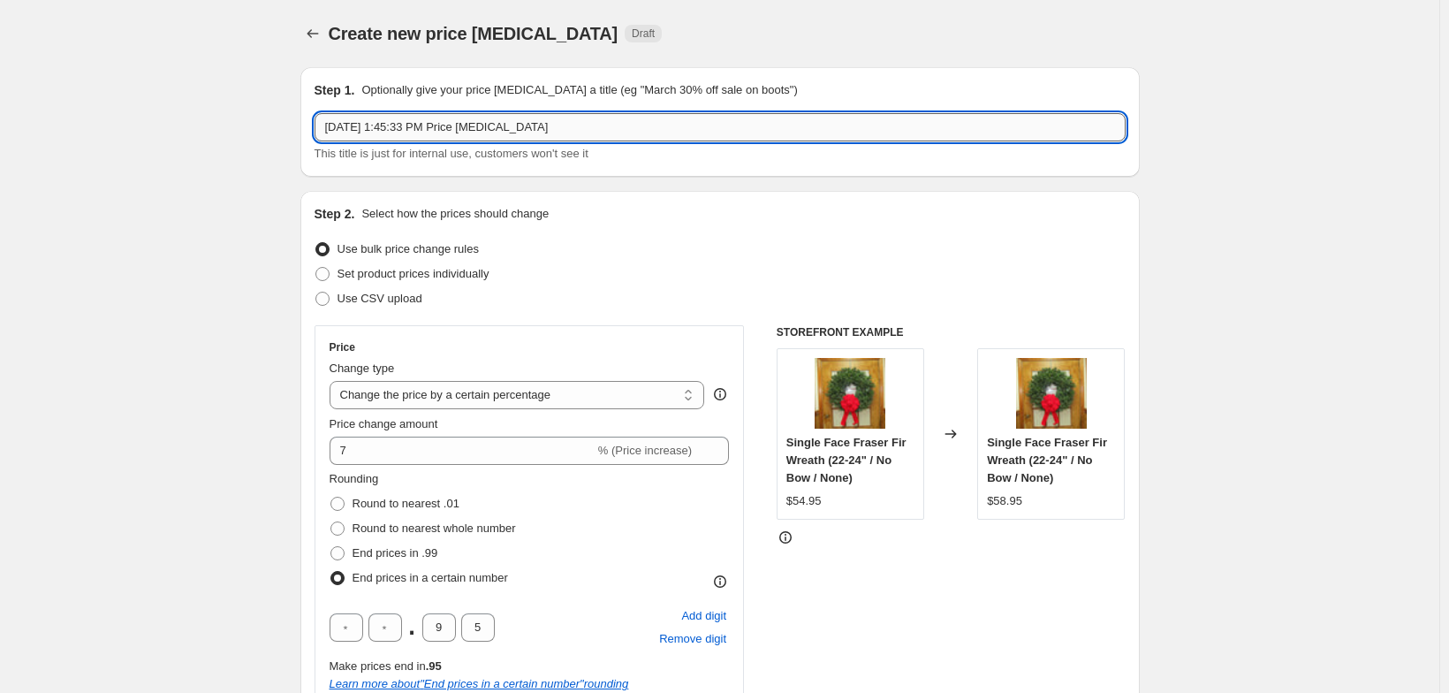
click at [555, 135] on input "Sep 11, 2025, 1:45:33 PM Price change job" at bounding box center [720, 127] width 811 height 28
type input "wreath price increase"
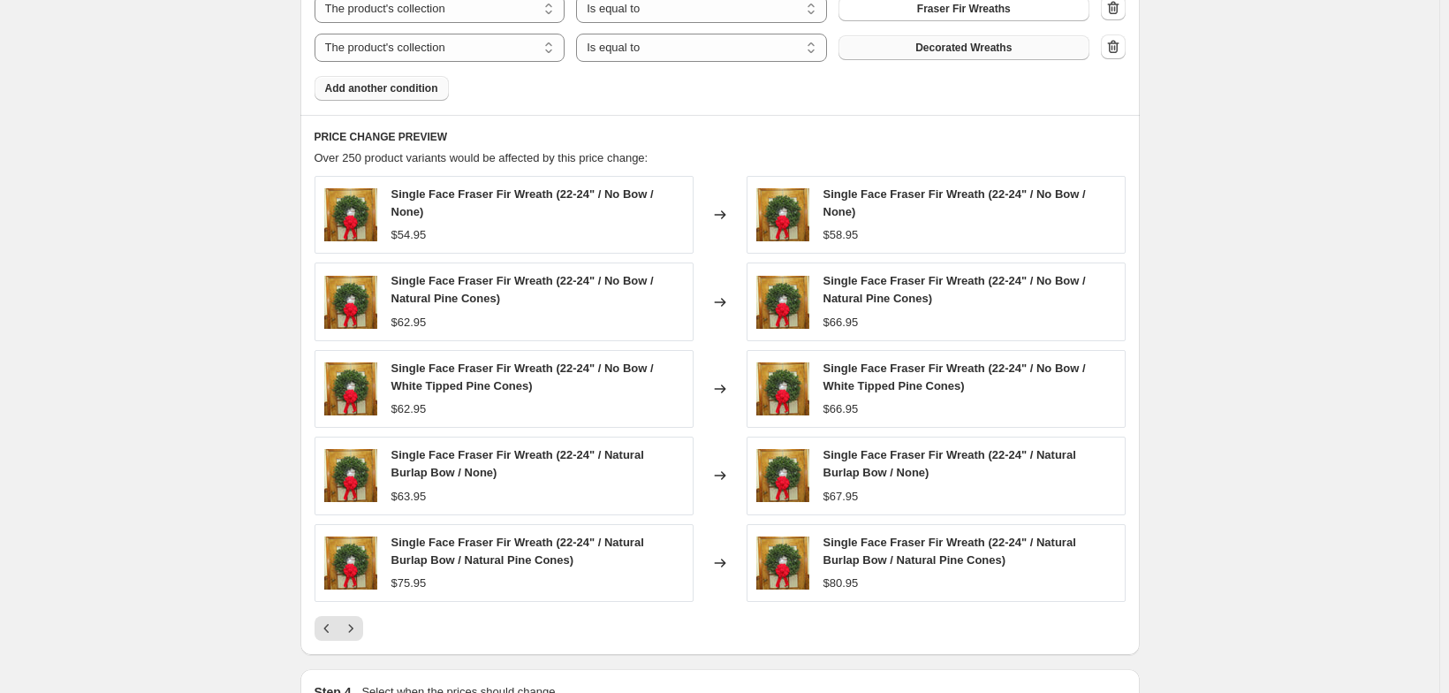
scroll to position [1296, 0]
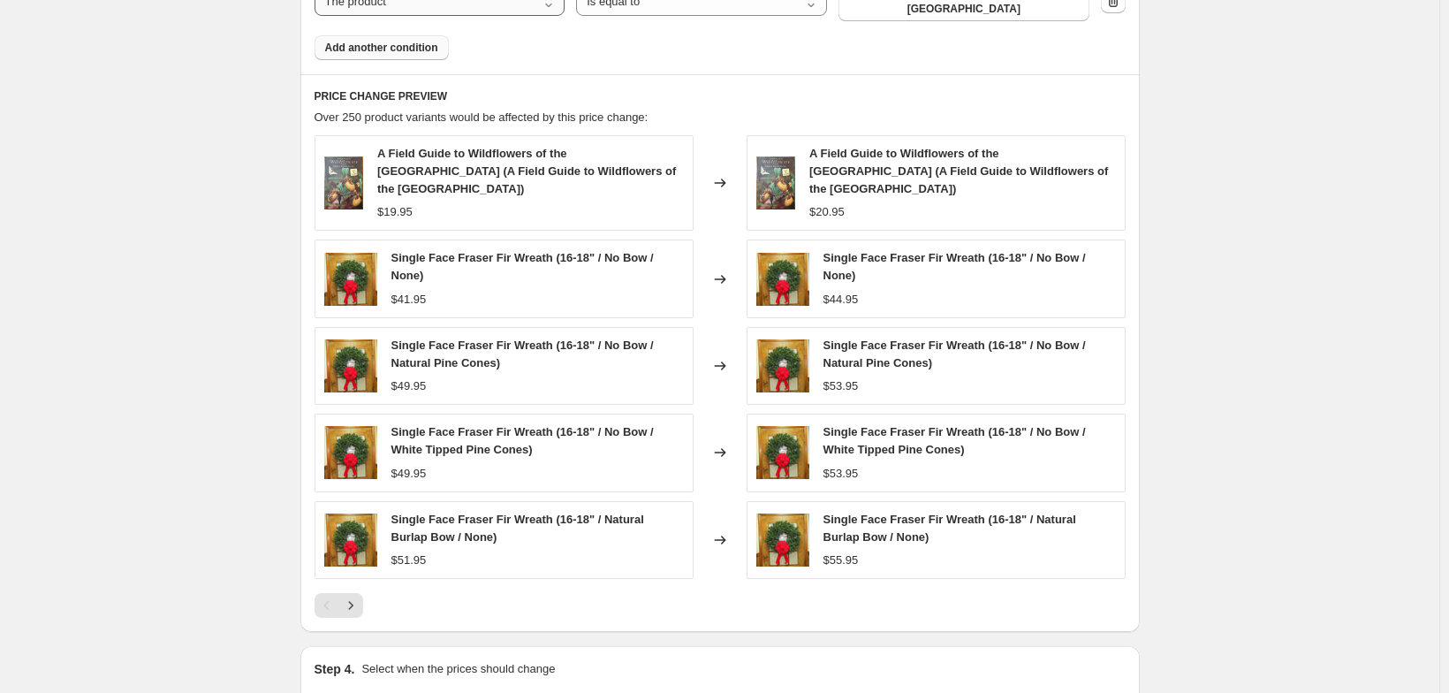
click at [493, 16] on select "The product The product's collection The product's tag The product's vendor The…" at bounding box center [440, 2] width 251 height 28
select select "collection"
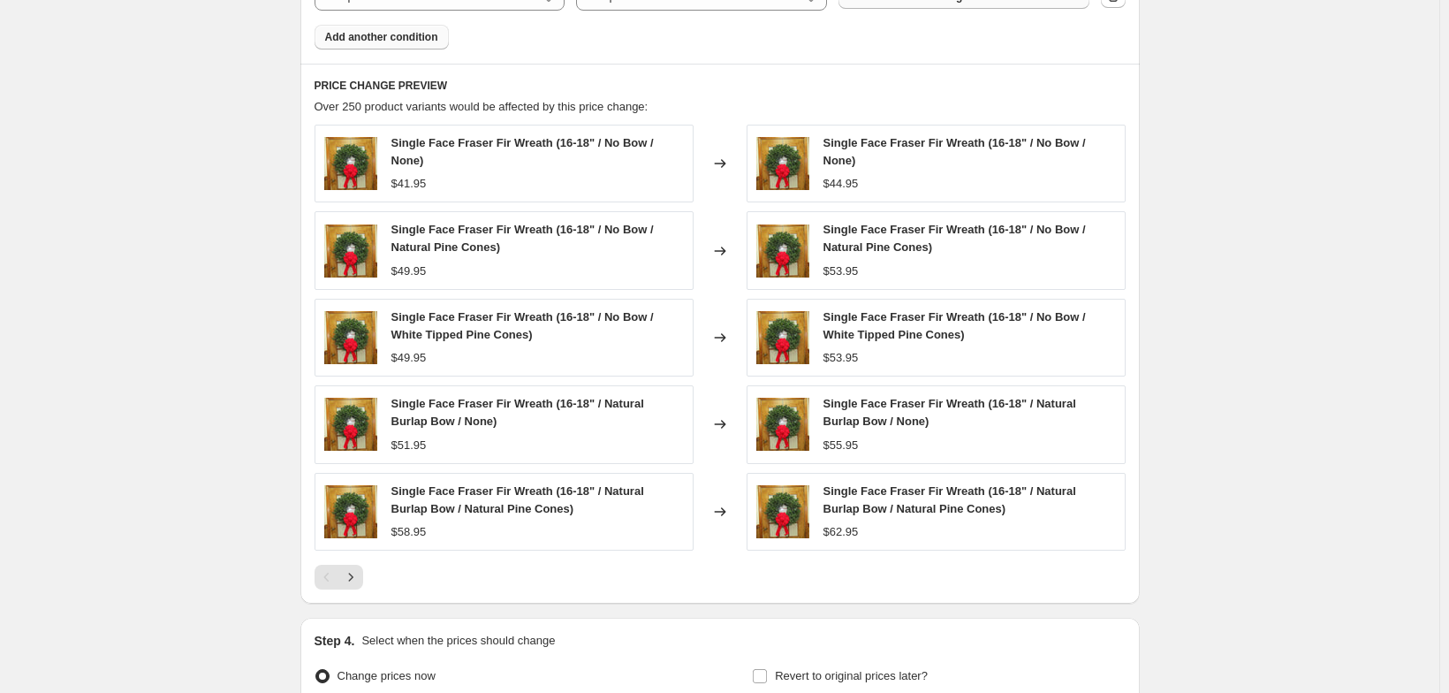
click at [365, 44] on span "Add another condition" at bounding box center [381, 37] width 113 height 14
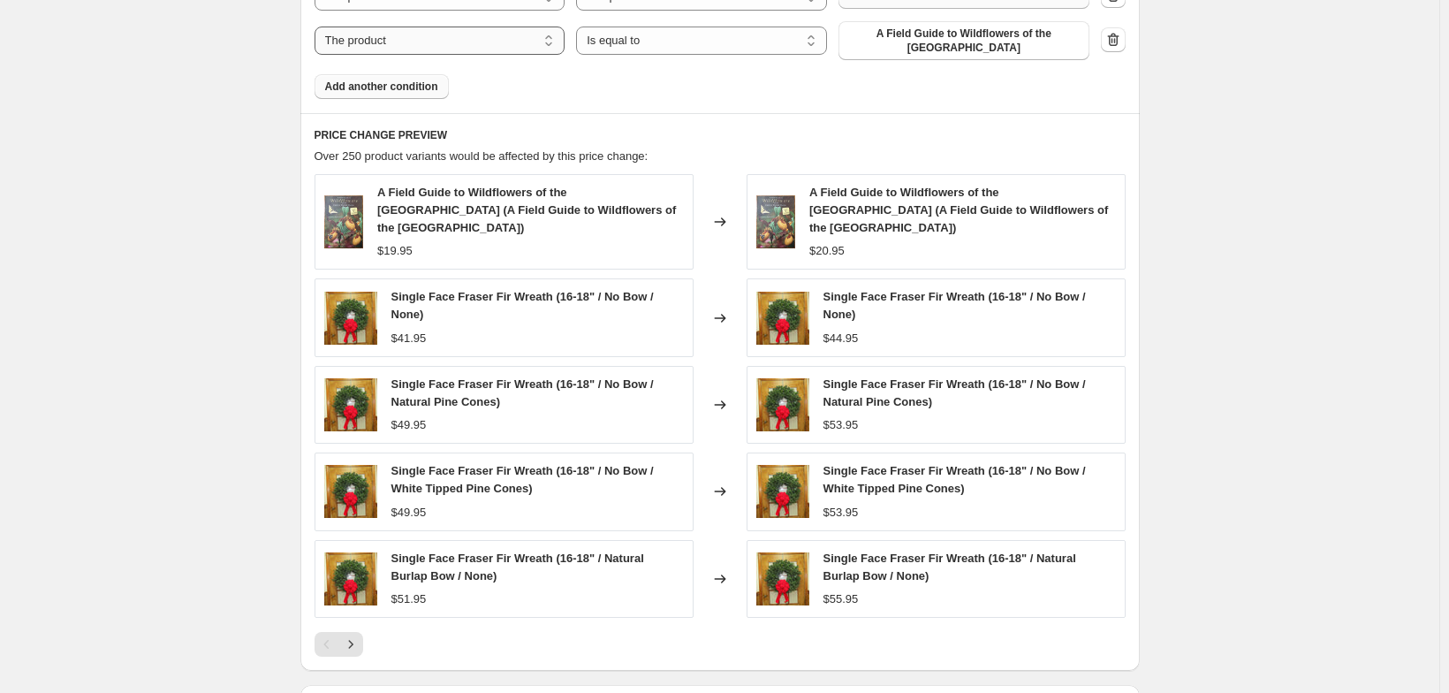
click at [442, 55] on select "The product The product's collection The product's tag The product's vendor The…" at bounding box center [440, 41] width 251 height 28
select select "collection"
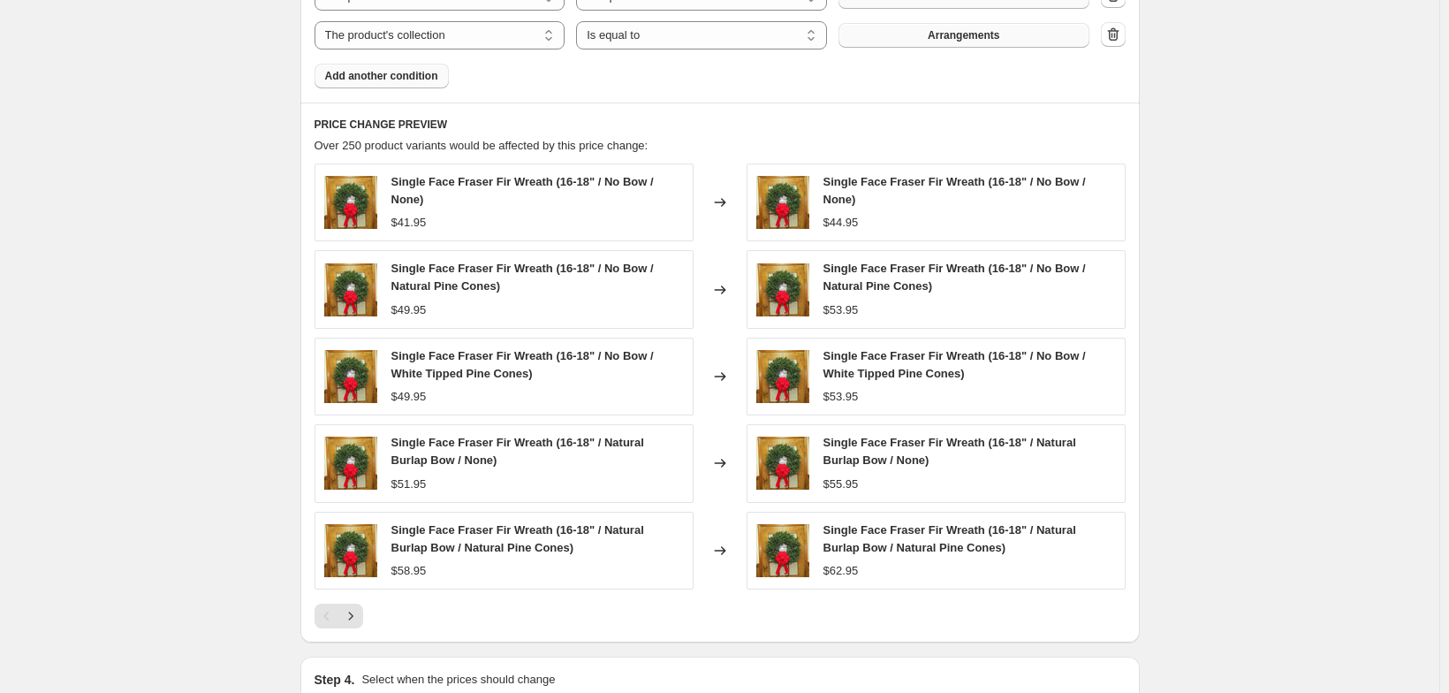
click at [1063, 48] on button "Arrangements" at bounding box center [964, 35] width 251 height 25
click at [342, 83] on span "Add another condition" at bounding box center [381, 76] width 113 height 14
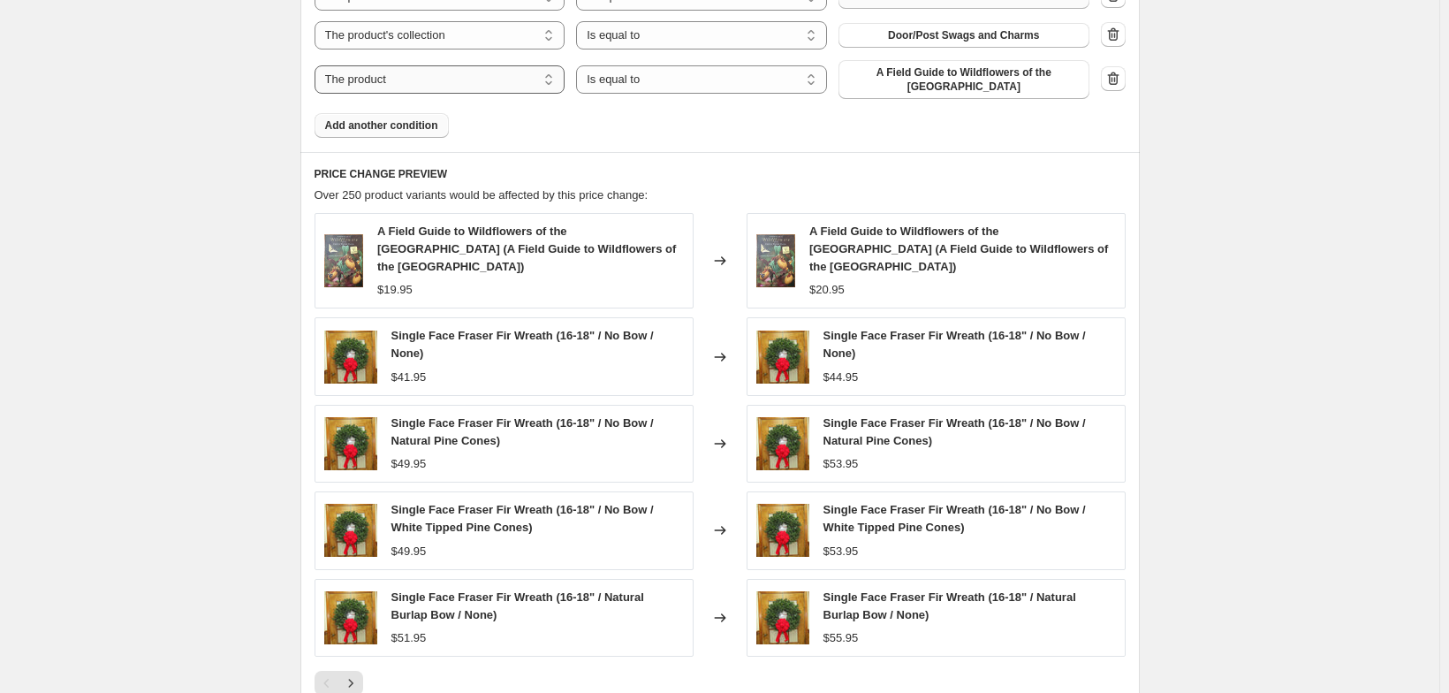
click at [354, 94] on select "The product The product's collection The product's tag The product's vendor The…" at bounding box center [440, 79] width 251 height 28
select select "collection"
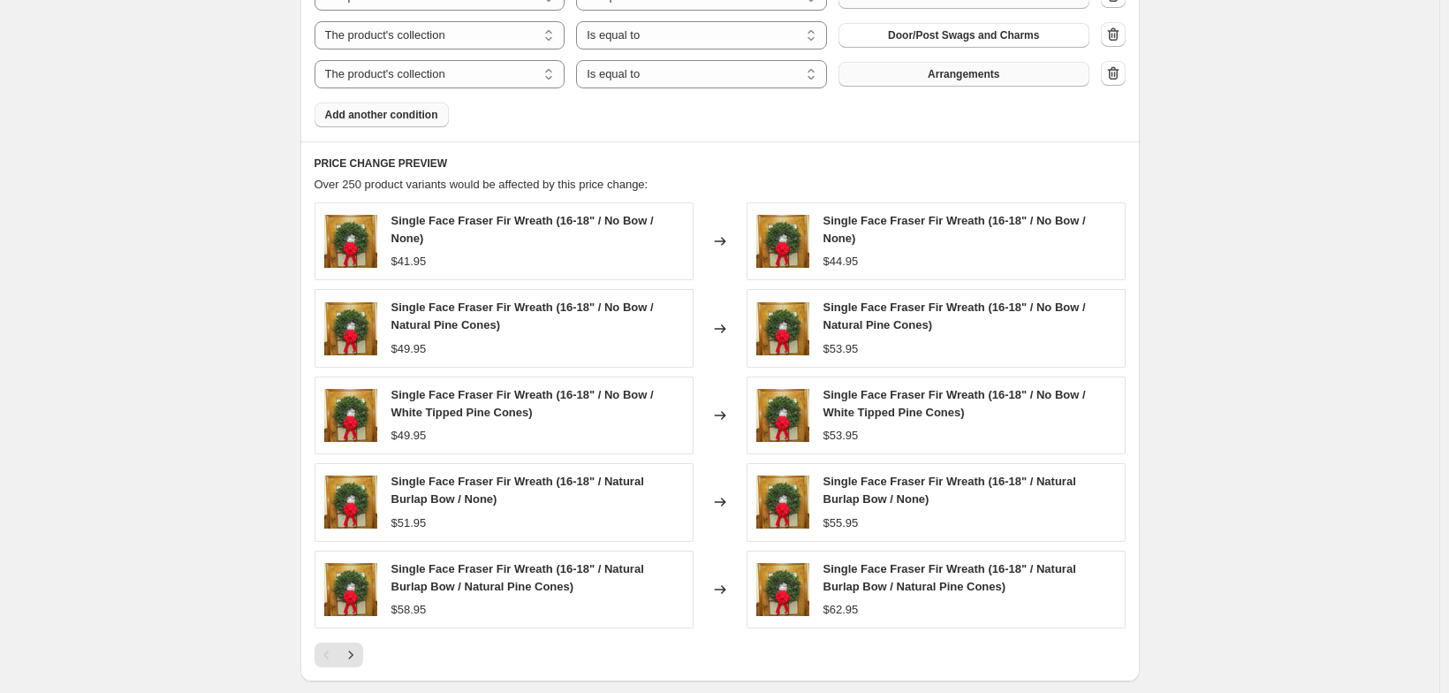
click at [999, 81] on span "Arrangements" at bounding box center [964, 74] width 72 height 14
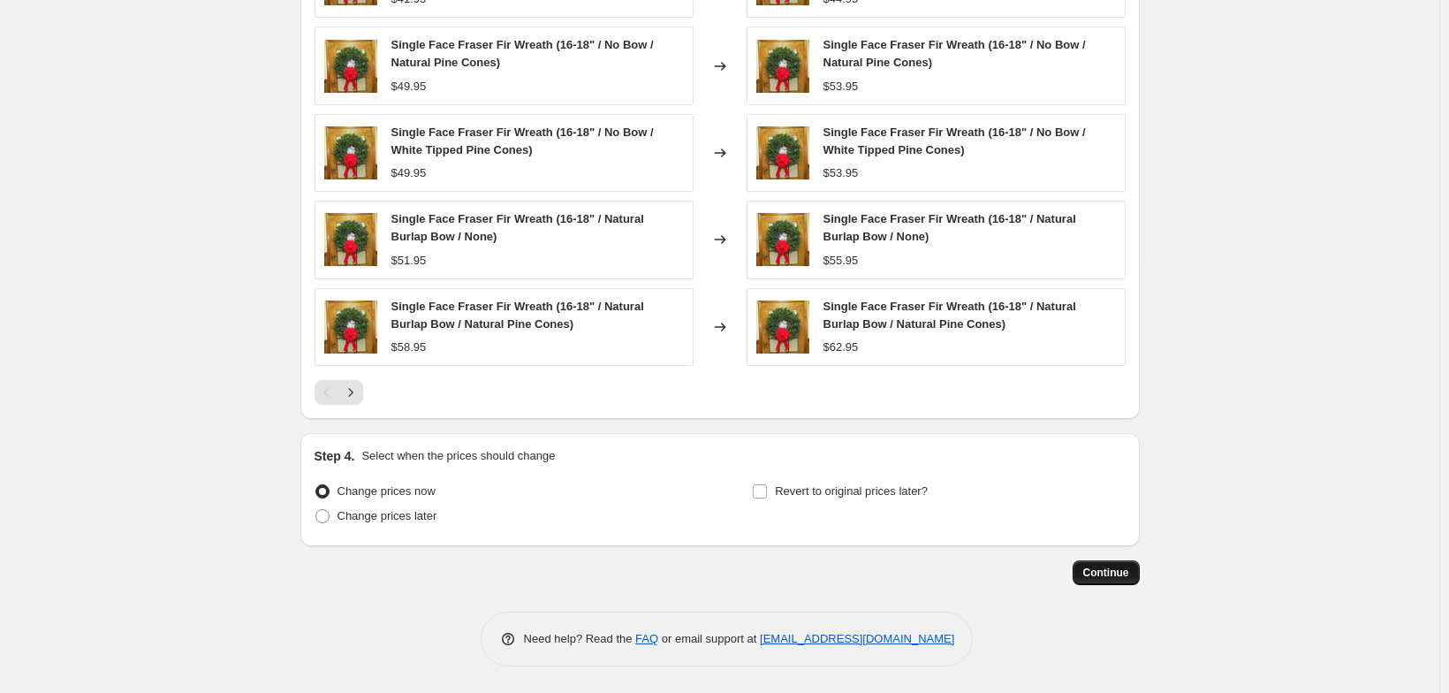
click at [1129, 569] on span "Continue" at bounding box center [1106, 573] width 46 height 14
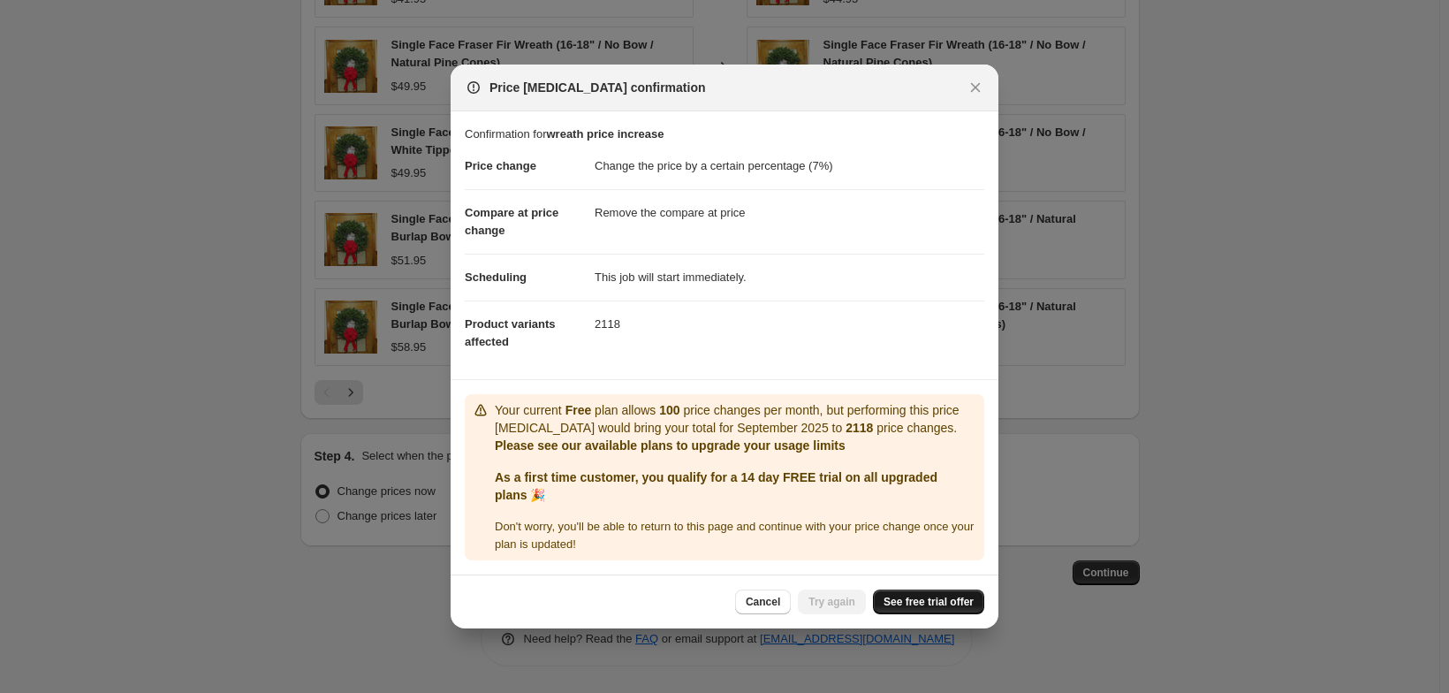
click at [946, 609] on span "See free trial offer" at bounding box center [929, 602] width 90 height 14
click at [843, 609] on span "Try again" at bounding box center [832, 602] width 47 height 14
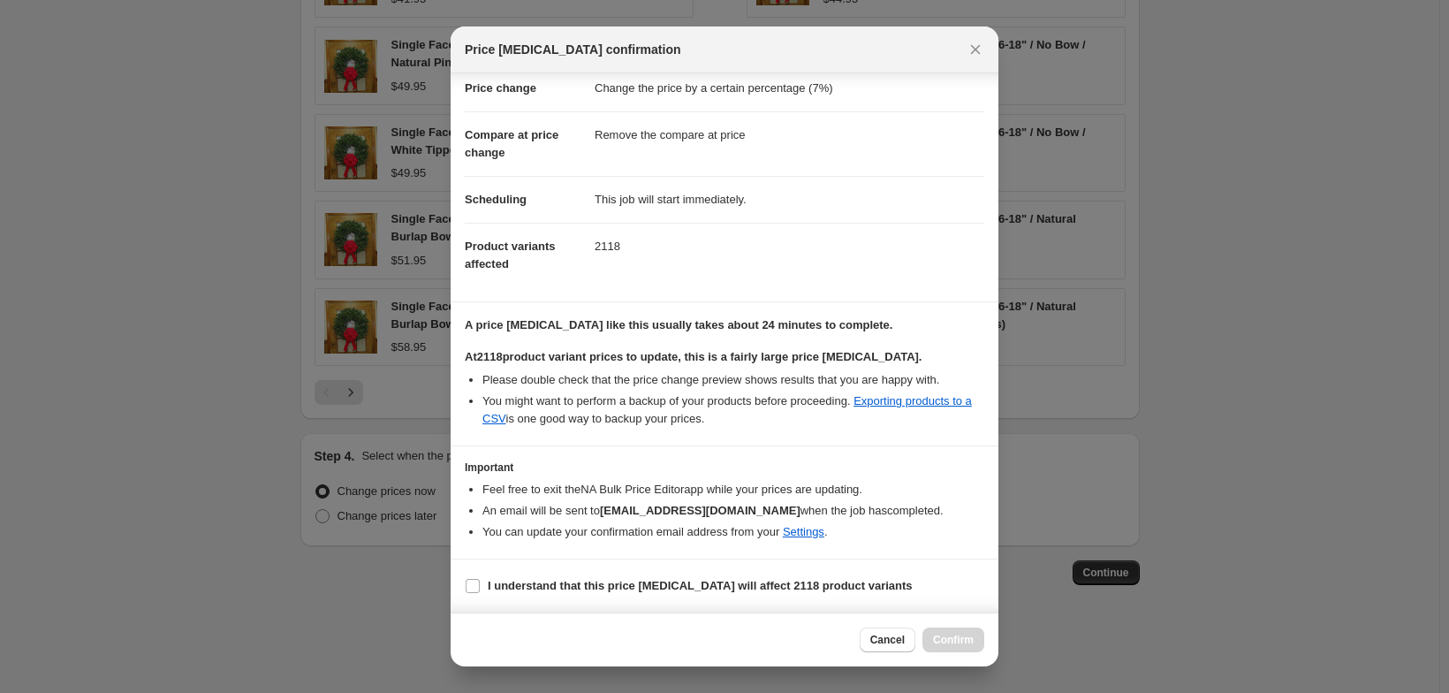
scroll to position [148, 0]
click at [466, 579] on input "I understand that this price change job will affect 2118 product variants" at bounding box center [473, 586] width 14 height 14
checkbox input "true"
click at [974, 633] on span "Confirm" at bounding box center [953, 640] width 41 height 14
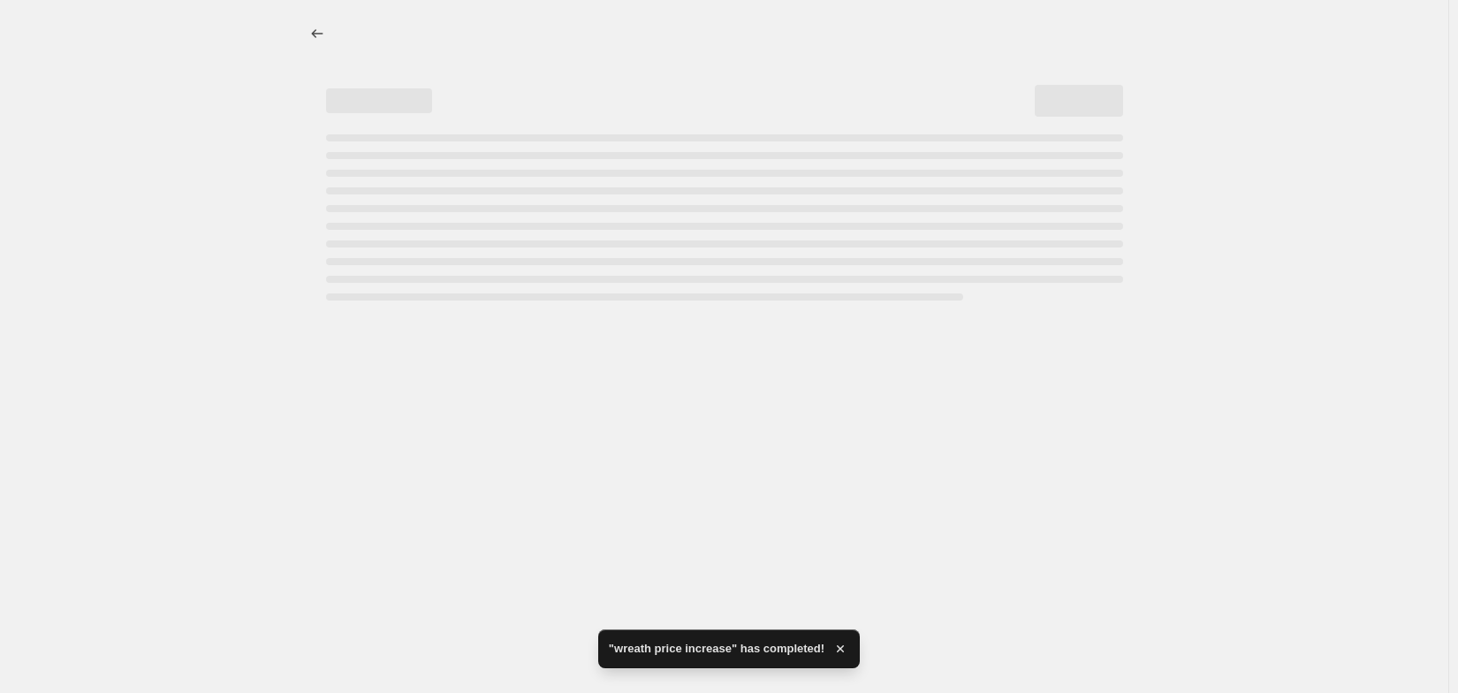
select select "percentage"
select select "remove"
select select "collection"
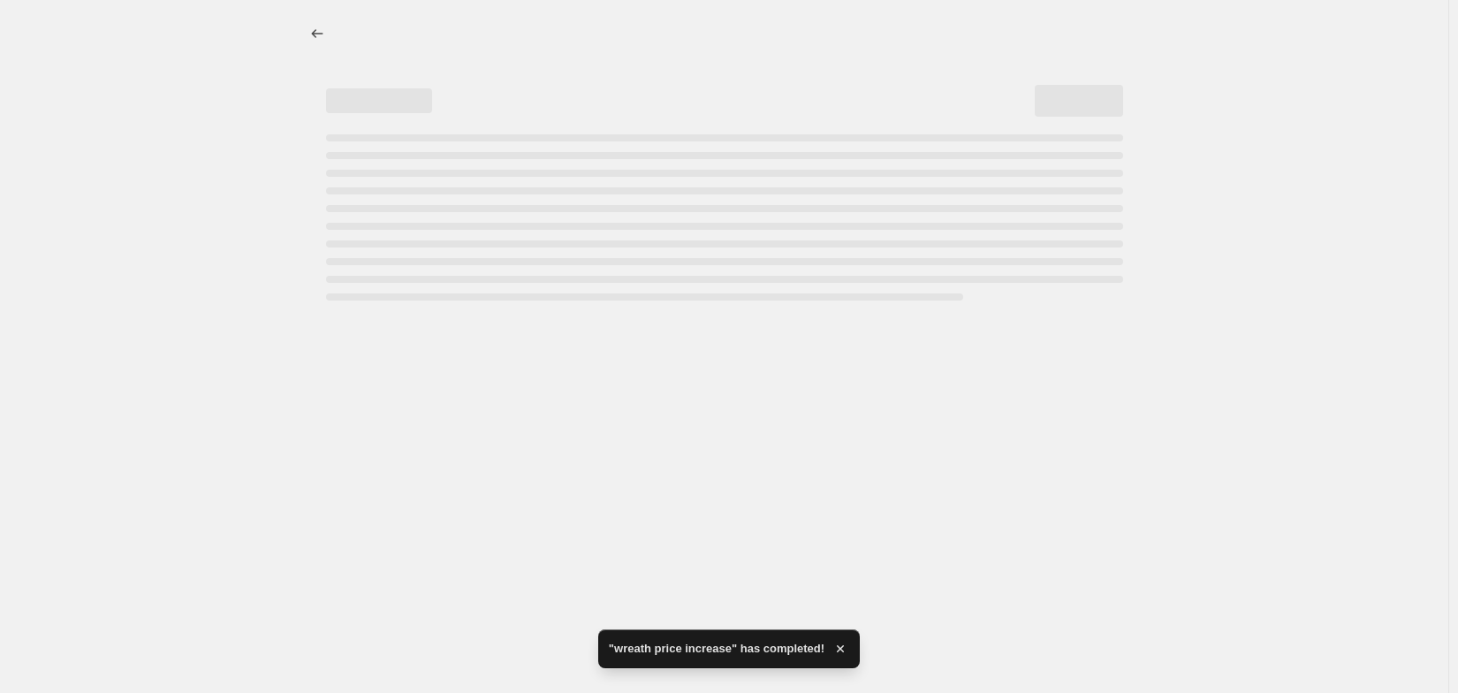
select select "collection"
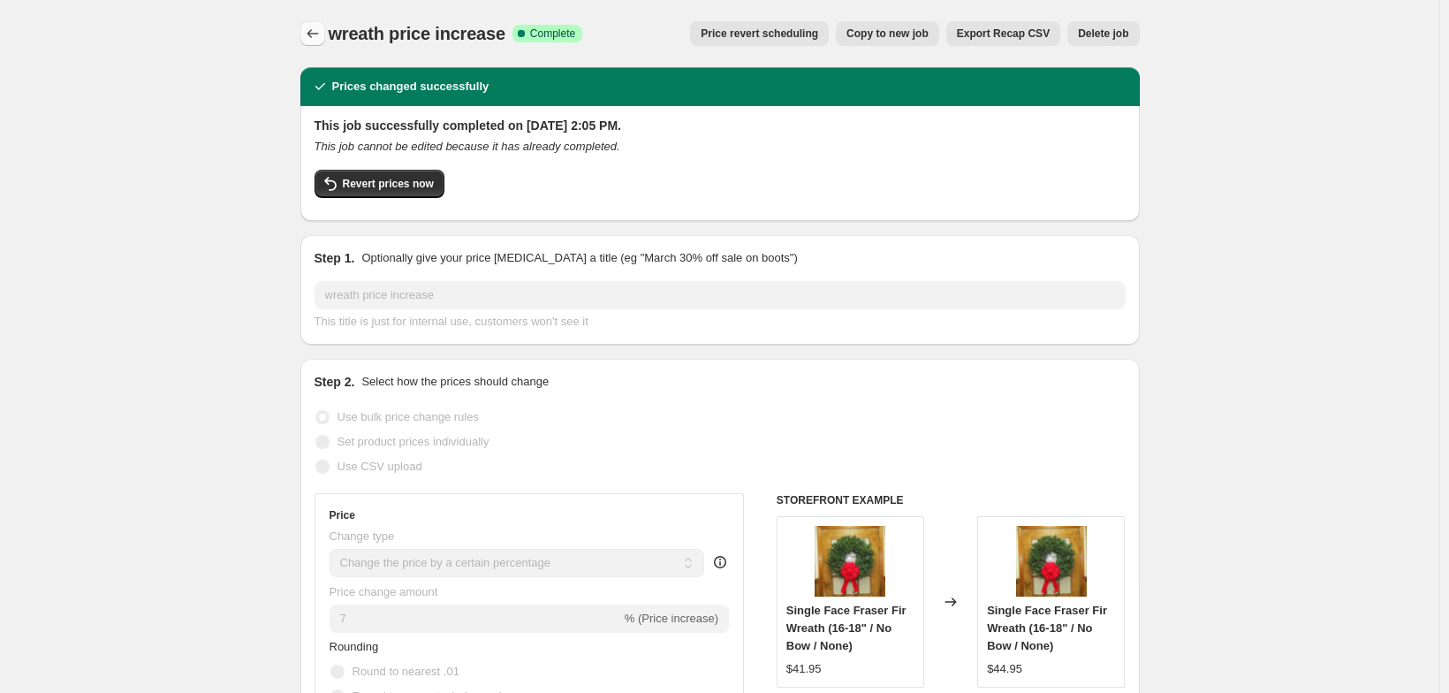
click at [304, 34] on icon "Price change jobs" at bounding box center [313, 34] width 18 height 18
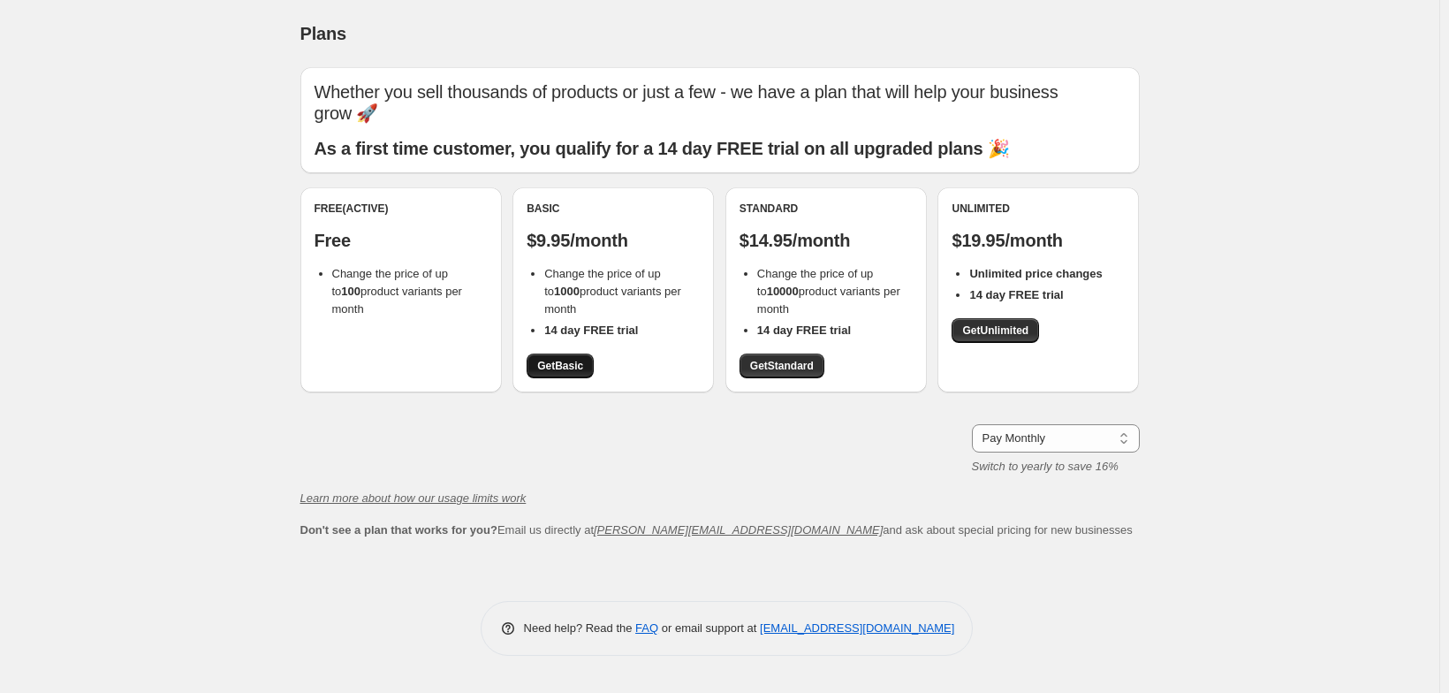
click at [564, 373] on span "Get Basic" at bounding box center [560, 366] width 46 height 14
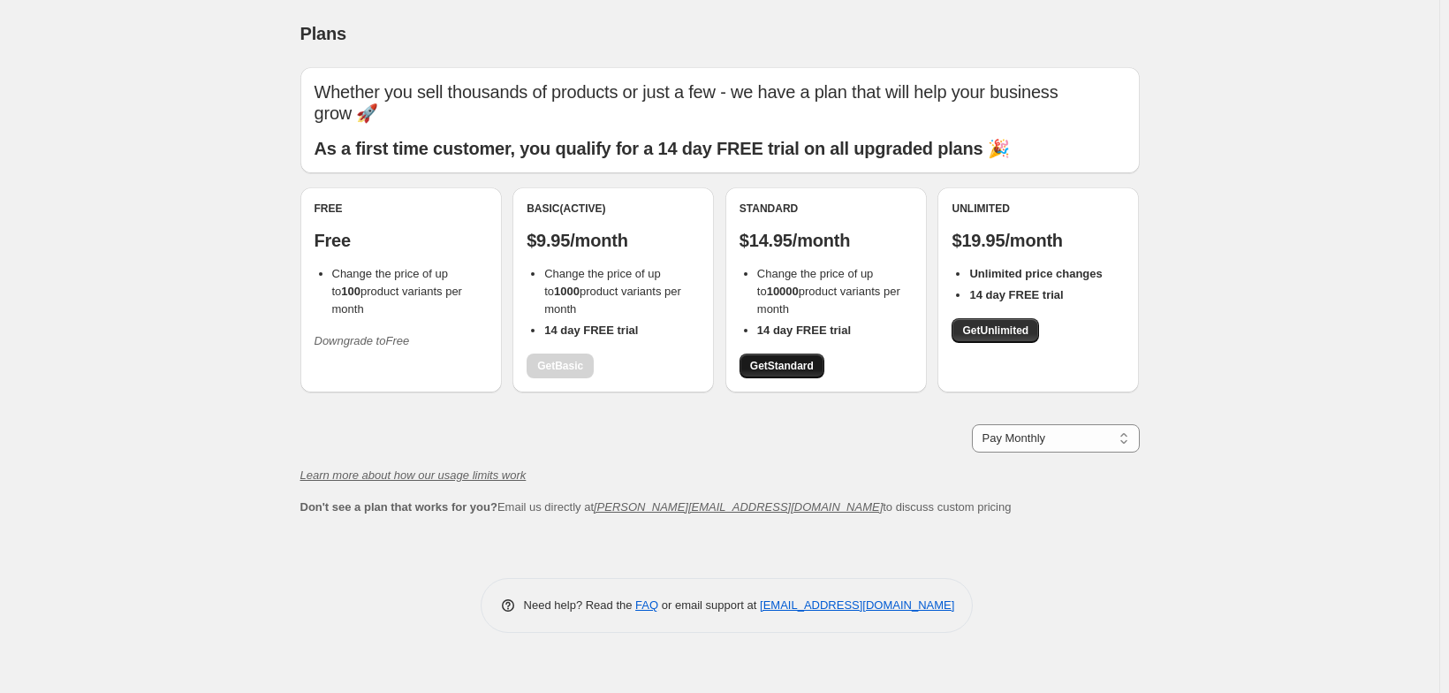
click at [795, 373] on span "Get Standard" at bounding box center [782, 366] width 64 height 14
